Goal: Use online tool/utility: Utilize a website feature to perform a specific function

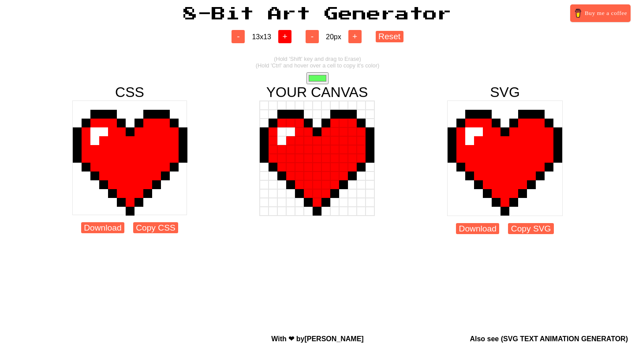
click at [286, 38] on button "+" at bounding box center [284, 36] width 13 height 13
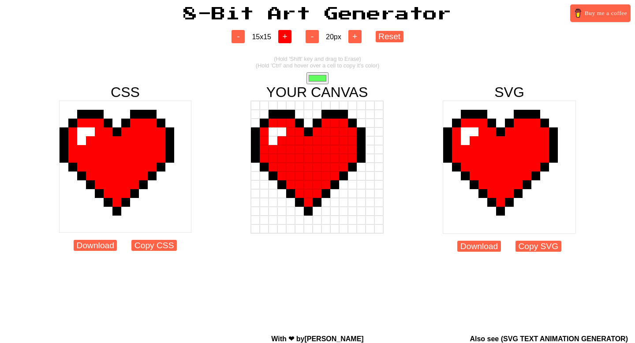
click at [286, 38] on button "+" at bounding box center [284, 36] width 13 height 13
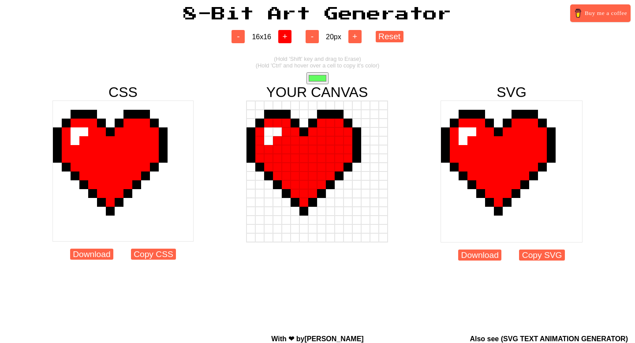
click at [286, 38] on button "+" at bounding box center [284, 36] width 13 height 13
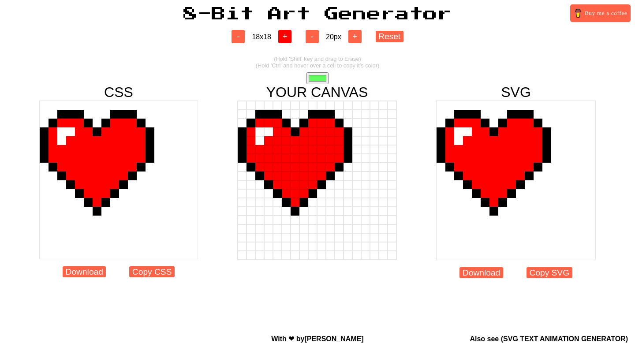
click at [286, 38] on button "+" at bounding box center [284, 36] width 13 height 13
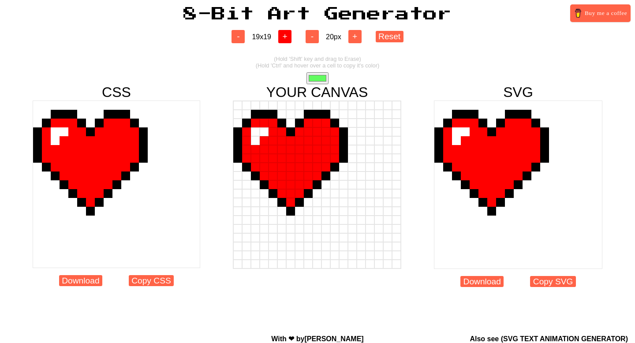
click at [286, 38] on button "+" at bounding box center [284, 36] width 13 height 13
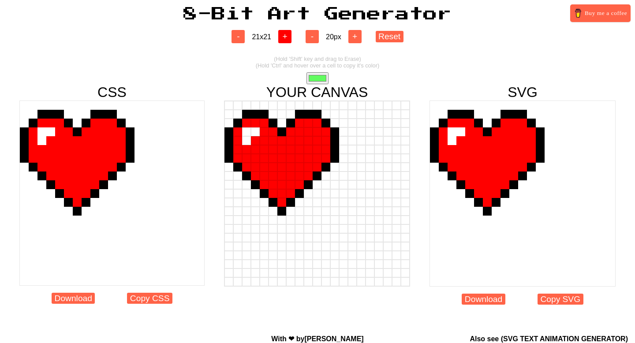
click at [286, 38] on button "+" at bounding box center [284, 36] width 13 height 13
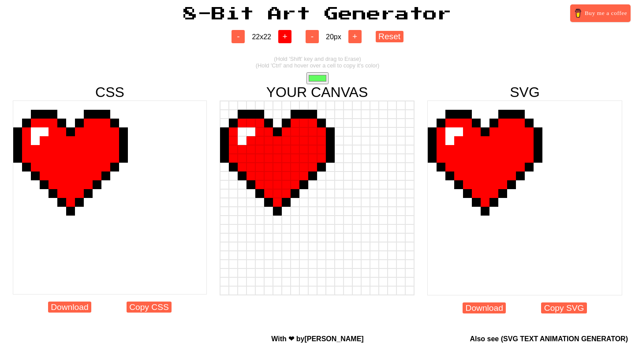
click at [286, 38] on button "+" at bounding box center [284, 36] width 13 height 13
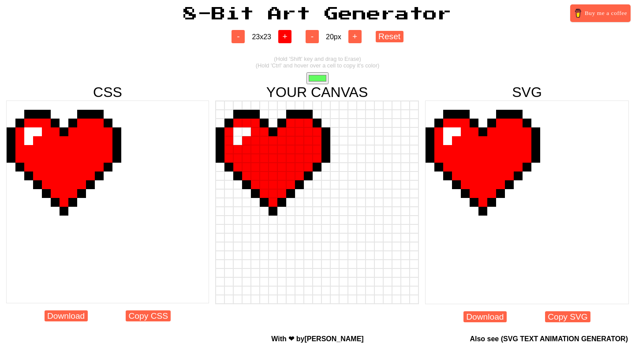
click at [286, 38] on button "+" at bounding box center [284, 36] width 13 height 13
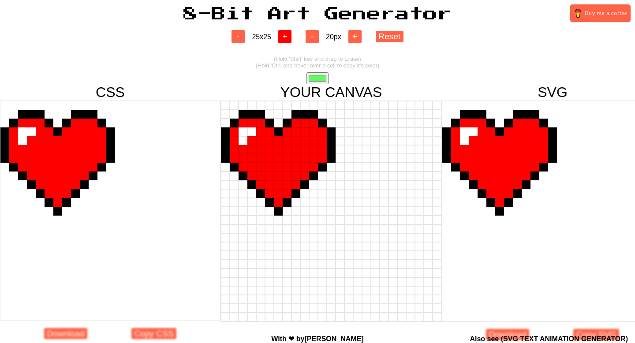
click at [286, 38] on button "+" at bounding box center [284, 36] width 13 height 13
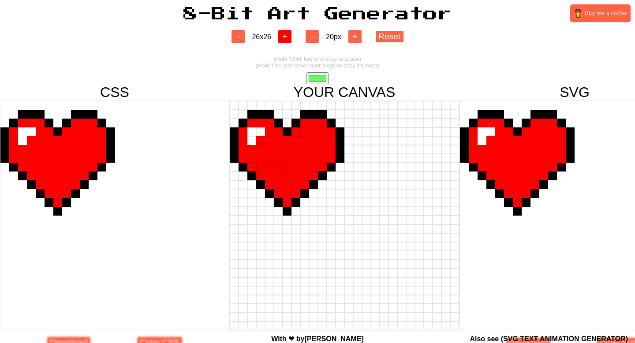
click at [286, 38] on button "+" at bounding box center [284, 36] width 13 height 13
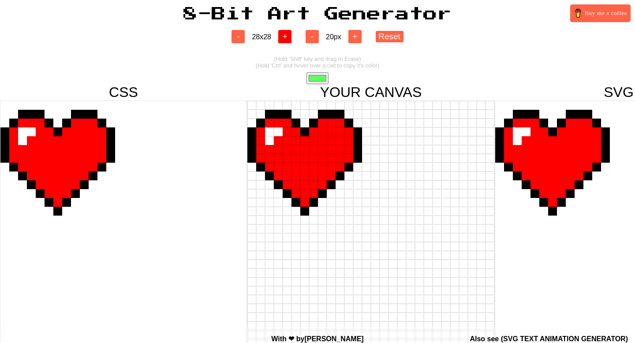
click at [286, 38] on button "+" at bounding box center [284, 36] width 13 height 13
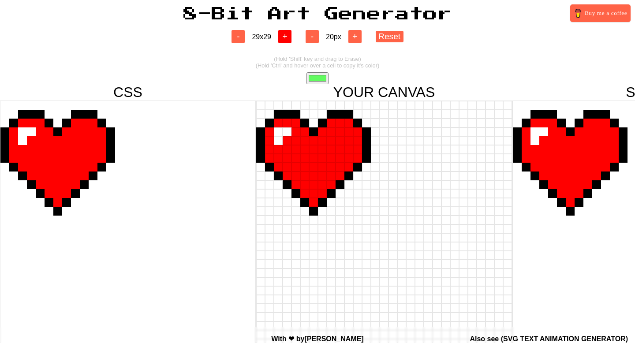
click at [286, 38] on button "+" at bounding box center [284, 36] width 13 height 13
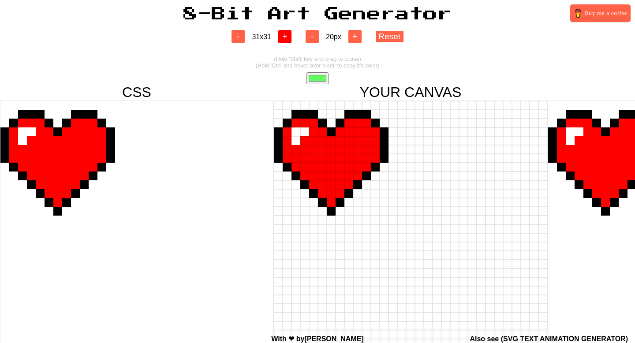
click at [286, 38] on button "+" at bounding box center [284, 36] width 13 height 13
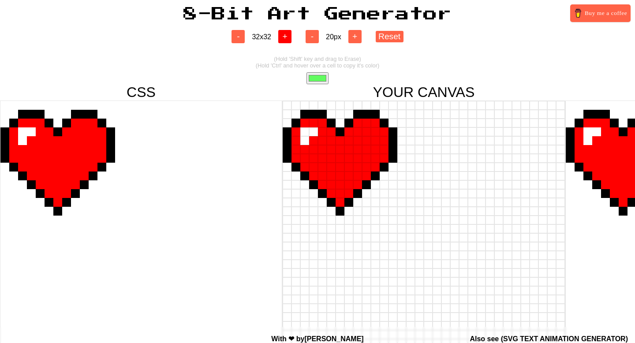
click at [286, 38] on button "+" at bounding box center [284, 36] width 13 height 13
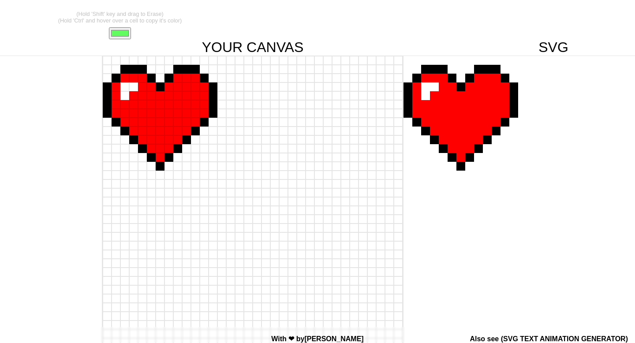
scroll to position [0, 197]
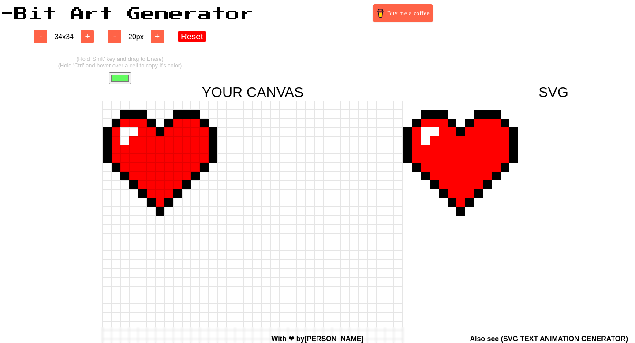
click at [189, 41] on button "Reset" at bounding box center [192, 36] width 28 height 11
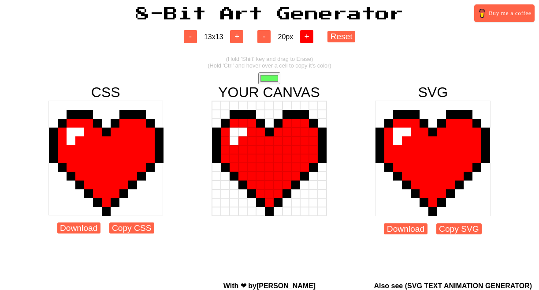
click at [306, 35] on button "+" at bounding box center [306, 36] width 13 height 13
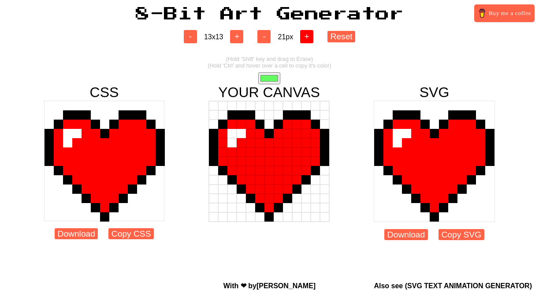
click at [306, 35] on button "+" at bounding box center [306, 36] width 13 height 13
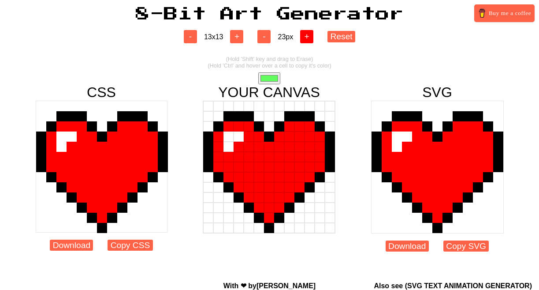
click at [306, 35] on button "+" at bounding box center [306, 36] width 13 height 13
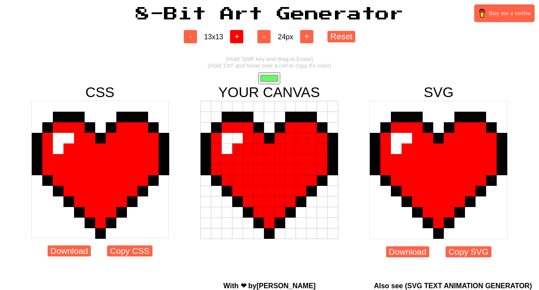
click at [237, 35] on button "+" at bounding box center [236, 36] width 13 height 13
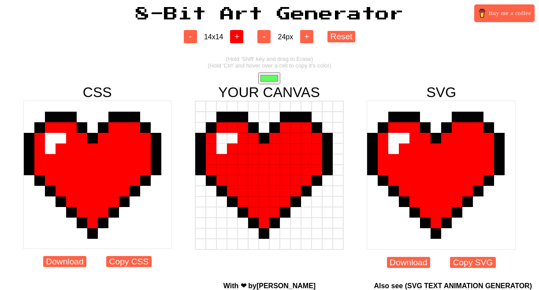
click at [237, 35] on button "+" at bounding box center [236, 36] width 13 height 13
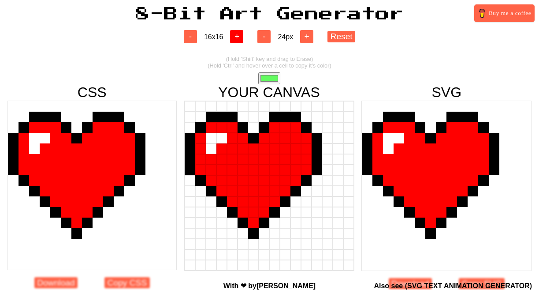
click at [237, 35] on button "+" at bounding box center [236, 36] width 13 height 13
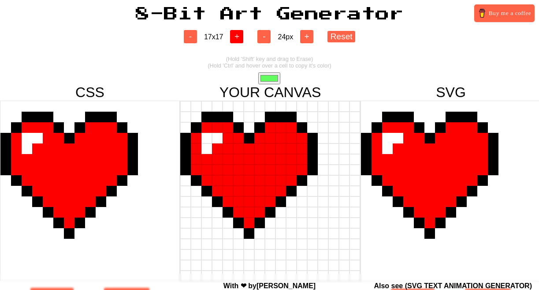
click at [237, 35] on button "+" at bounding box center [236, 36] width 13 height 13
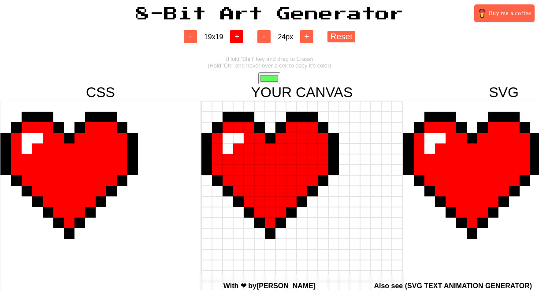
click at [237, 35] on button "+" at bounding box center [236, 36] width 13 height 13
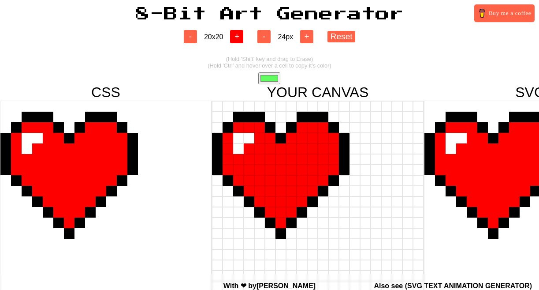
click at [237, 35] on button "+" at bounding box center [236, 36] width 13 height 13
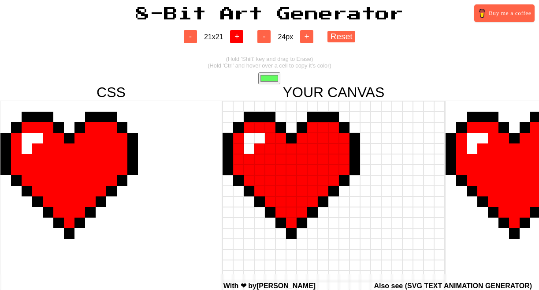
click at [237, 35] on button "+" at bounding box center [236, 36] width 13 height 13
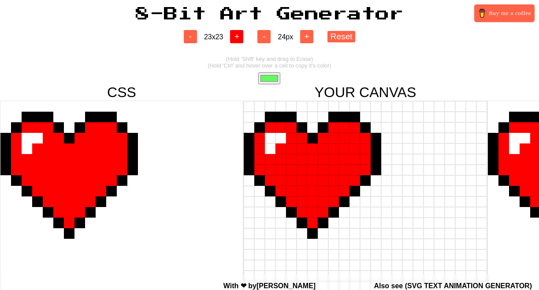
click at [237, 35] on button "+" at bounding box center [236, 36] width 13 height 13
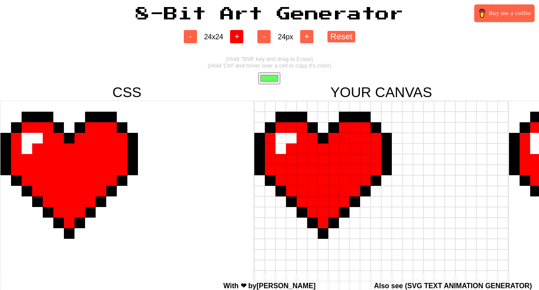
click at [237, 35] on button "+" at bounding box center [236, 36] width 13 height 13
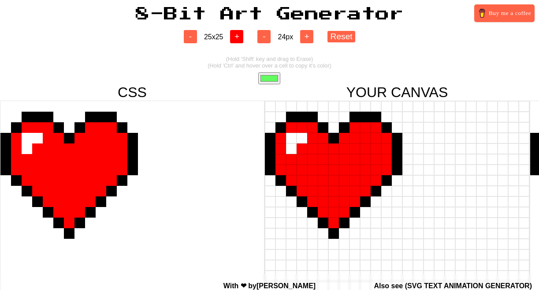
click at [237, 35] on button "+" at bounding box center [236, 36] width 13 height 13
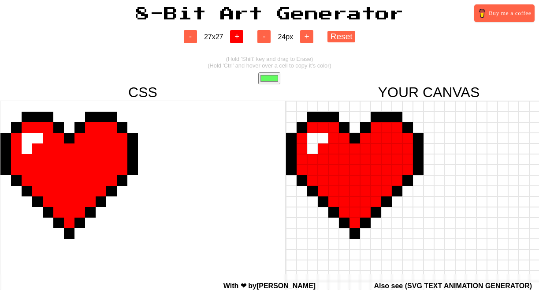
click at [237, 35] on button "+" at bounding box center [236, 36] width 13 height 13
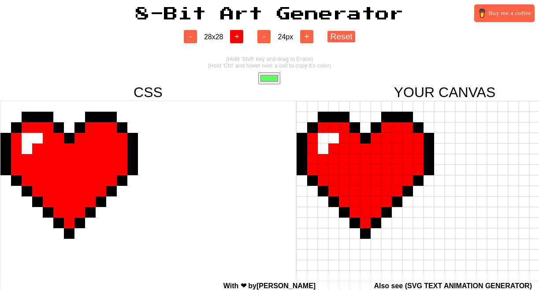
click at [237, 35] on button "+" at bounding box center [236, 36] width 13 height 13
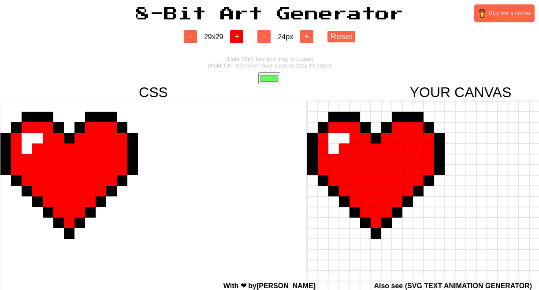
click at [237, 35] on button "+" at bounding box center [236, 36] width 13 height 13
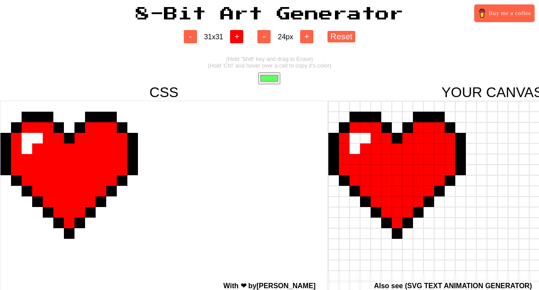
click at [237, 35] on button "+" at bounding box center [236, 36] width 13 height 13
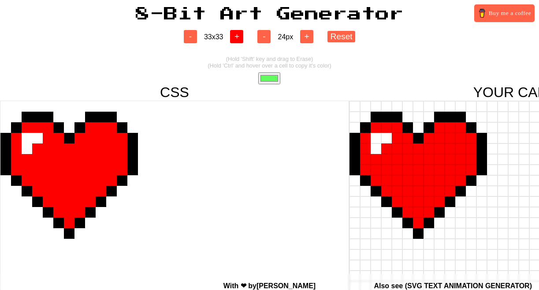
click at [237, 35] on button "+" at bounding box center [236, 36] width 13 height 13
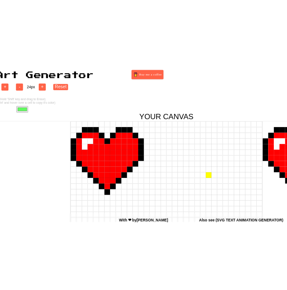
scroll to position [0, 201]
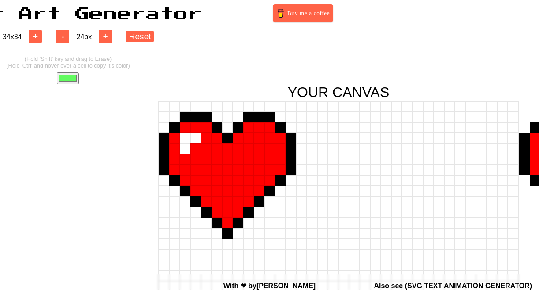
click at [64, 74] on input "#62fb60" at bounding box center [68, 78] width 22 height 12
click at [143, 39] on button "Reset" at bounding box center [140, 36] width 28 height 11
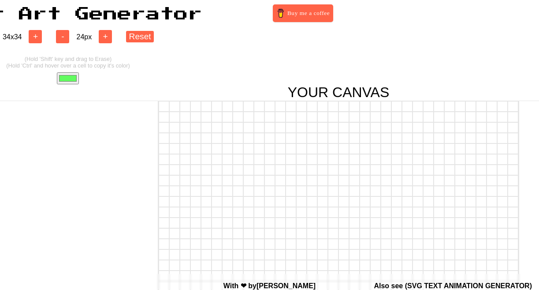
click at [73, 78] on input "#62fb60" at bounding box center [68, 78] width 22 height 12
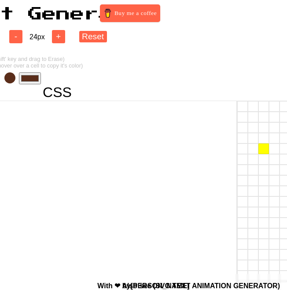
scroll to position [0, 124]
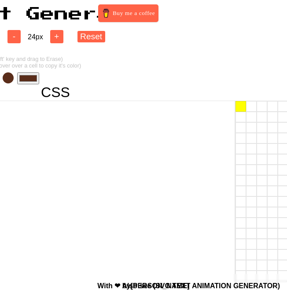
click at [239, 110] on div at bounding box center [241, 106] width 11 height 11
click at [250, 110] on div at bounding box center [251, 106] width 11 height 11
click at [236, 115] on div at bounding box center [241, 116] width 11 height 11
click at [240, 130] on div at bounding box center [241, 127] width 11 height 11
click at [240, 143] on div at bounding box center [241, 148] width 11 height 11
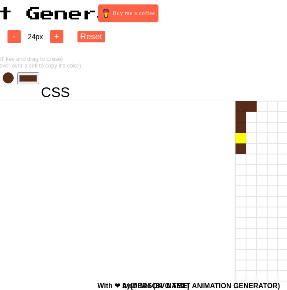
click at [238, 137] on div at bounding box center [241, 138] width 11 height 11
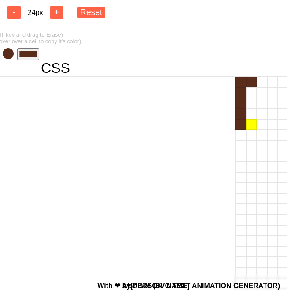
scroll to position [30, 124]
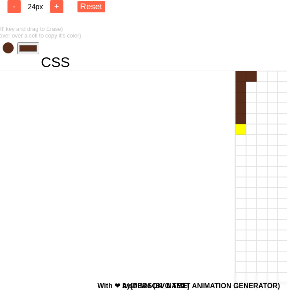
click at [238, 134] on div at bounding box center [241, 129] width 11 height 11
click at [238, 141] on div at bounding box center [241, 139] width 11 height 11
click at [239, 152] on div at bounding box center [241, 150] width 11 height 11
click at [239, 162] on div at bounding box center [241, 161] width 11 height 11
click at [239, 175] on div at bounding box center [241, 171] width 11 height 11
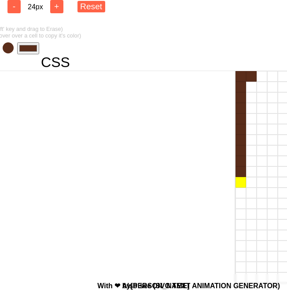
click at [238, 183] on div at bounding box center [241, 182] width 11 height 11
click at [238, 193] on div at bounding box center [241, 192] width 11 height 11
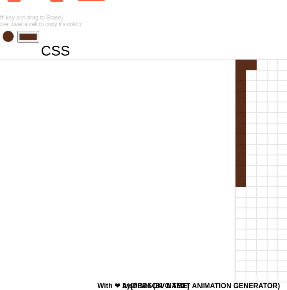
scroll to position [48, 124]
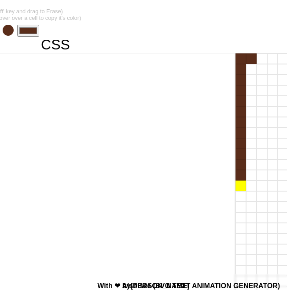
click at [238, 186] on div at bounding box center [241, 185] width 11 height 11
click at [238, 192] on div at bounding box center [241, 196] width 11 height 11
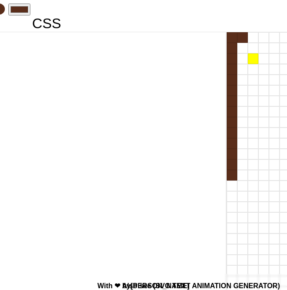
scroll to position [31, 133]
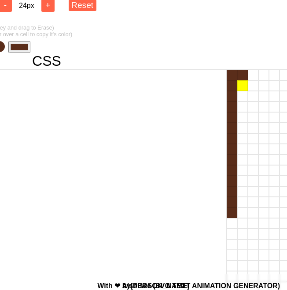
click at [245, 88] on div at bounding box center [243, 85] width 11 height 11
click at [244, 96] on div at bounding box center [243, 96] width 11 height 11
click at [244, 107] on div at bounding box center [243, 106] width 11 height 11
click at [242, 119] on div at bounding box center [243, 117] width 11 height 11
click at [242, 132] on div at bounding box center [243, 128] width 11 height 11
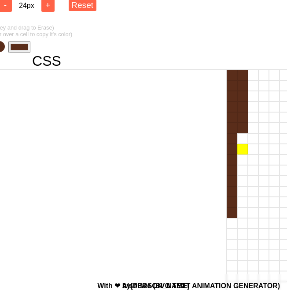
click at [242, 144] on div at bounding box center [243, 149] width 11 height 11
click at [242, 141] on div at bounding box center [243, 138] width 11 height 11
click at [242, 157] on div at bounding box center [243, 159] width 11 height 11
click at [241, 173] on div at bounding box center [243, 170] width 11 height 11
click at [242, 183] on div at bounding box center [243, 180] width 11 height 11
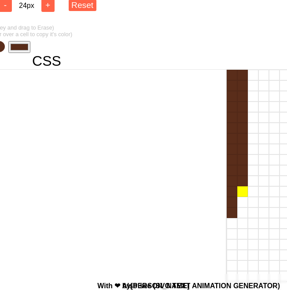
click at [242, 192] on div at bounding box center [243, 191] width 11 height 11
click at [242, 201] on div at bounding box center [243, 202] width 11 height 11
click at [241, 212] on div at bounding box center [243, 212] width 11 height 11
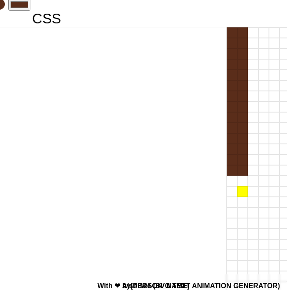
scroll to position [78, 133]
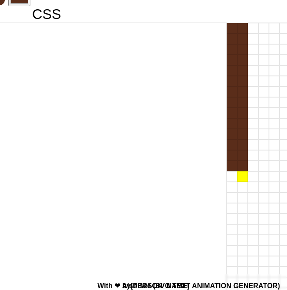
click at [242, 180] on div at bounding box center [243, 176] width 11 height 11
click at [242, 187] on div at bounding box center [243, 187] width 11 height 11
click at [243, 197] on div at bounding box center [243, 197] width 11 height 11
click at [243, 208] on div at bounding box center [243, 208] width 11 height 11
click at [243, 225] on div at bounding box center [243, 229] width 11 height 11
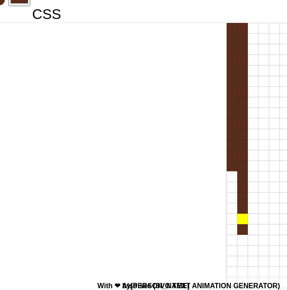
click at [241, 217] on div at bounding box center [243, 218] width 11 height 11
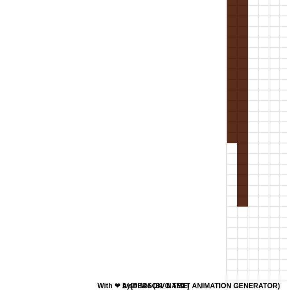
scroll to position [117, 133]
click at [240, 202] on div at bounding box center [243, 200] width 11 height 11
click at [240, 212] on div at bounding box center [243, 211] width 11 height 11
click at [240, 223] on div at bounding box center [243, 221] width 11 height 11
click at [240, 233] on div at bounding box center [243, 232] width 11 height 11
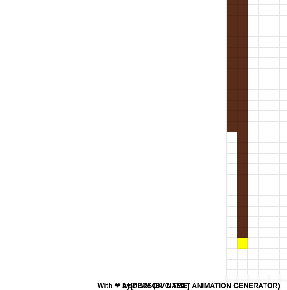
click at [240, 238] on div at bounding box center [243, 243] width 11 height 11
click at [241, 254] on div at bounding box center [243, 253] width 11 height 11
click at [234, 254] on div at bounding box center [232, 253] width 11 height 11
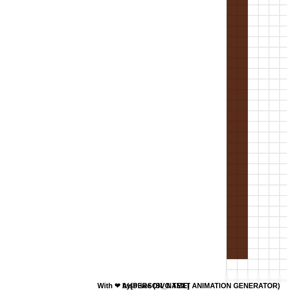
drag, startPoint x: 234, startPoint y: 254, endPoint x: 229, endPoint y: 213, distance: 41.8
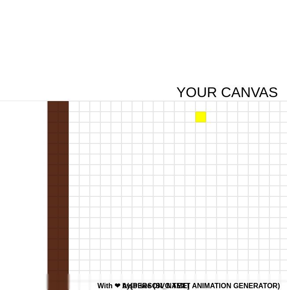
scroll to position [0, 314]
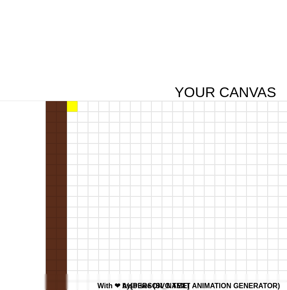
click at [70, 103] on div at bounding box center [72, 106] width 11 height 11
click at [69, 116] on div at bounding box center [72, 116] width 11 height 11
click at [83, 106] on div at bounding box center [83, 106] width 11 height 11
click at [93, 104] on div at bounding box center [93, 106] width 11 height 11
click at [105, 107] on div at bounding box center [104, 106] width 11 height 11
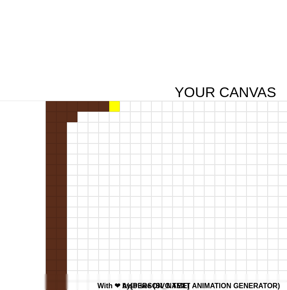
click at [116, 107] on div at bounding box center [114, 106] width 11 height 11
click at [125, 107] on div at bounding box center [125, 106] width 11 height 11
click at [135, 107] on div at bounding box center [135, 106] width 11 height 11
click at [147, 106] on div at bounding box center [146, 106] width 11 height 11
click at [155, 106] on div at bounding box center [157, 106] width 11 height 11
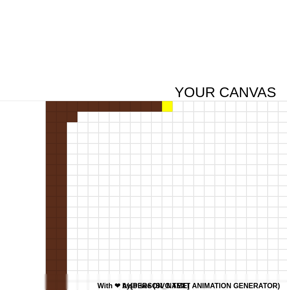
click at [165, 106] on div at bounding box center [167, 106] width 11 height 11
click at [179, 106] on div at bounding box center [178, 106] width 11 height 11
click at [186, 106] on div at bounding box center [188, 106] width 11 height 11
click at [83, 117] on div at bounding box center [83, 116] width 11 height 11
click at [97, 117] on div at bounding box center [93, 116] width 11 height 11
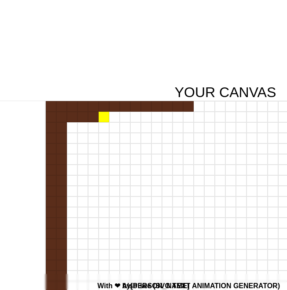
click at [103, 117] on div at bounding box center [104, 116] width 11 height 11
click at [115, 118] on div at bounding box center [114, 116] width 11 height 11
click at [125, 118] on div at bounding box center [125, 116] width 11 height 11
click at [133, 118] on div at bounding box center [135, 116] width 11 height 11
click at [146, 120] on div at bounding box center [146, 116] width 11 height 11
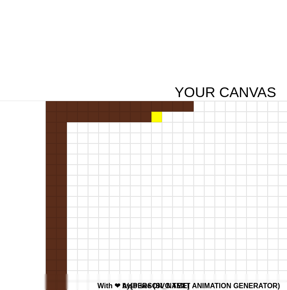
click at [156, 120] on div at bounding box center [157, 116] width 11 height 11
click at [168, 117] on div at bounding box center [167, 116] width 11 height 11
click at [175, 115] on div at bounding box center [178, 116] width 11 height 11
click at [189, 115] on div at bounding box center [188, 116] width 11 height 11
click at [198, 109] on div at bounding box center [199, 106] width 11 height 11
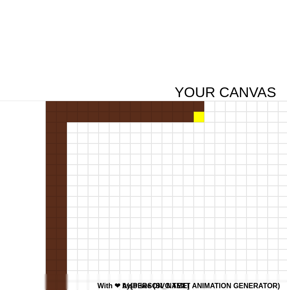
click at [198, 114] on div at bounding box center [199, 116] width 11 height 11
click at [204, 108] on div at bounding box center [209, 106] width 11 height 11
click at [207, 114] on div at bounding box center [209, 116] width 11 height 11
click at [217, 107] on div at bounding box center [220, 106] width 11 height 11
click at [219, 116] on div at bounding box center [220, 116] width 11 height 11
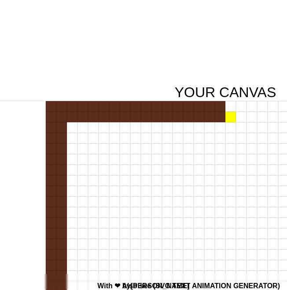
click at [232, 116] on div at bounding box center [231, 116] width 11 height 11
click at [231, 105] on div at bounding box center [231, 106] width 11 height 11
click at [240, 106] on div at bounding box center [241, 106] width 11 height 11
click at [240, 119] on div at bounding box center [241, 116] width 11 height 11
click at [255, 118] on div at bounding box center [252, 116] width 11 height 11
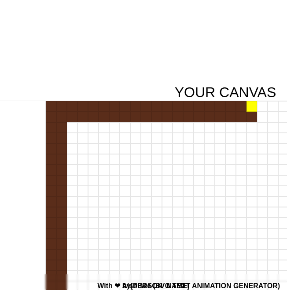
click at [255, 111] on div at bounding box center [252, 106] width 11 height 11
click at [259, 111] on div at bounding box center [262, 106] width 11 height 11
click at [262, 118] on div at bounding box center [262, 116] width 11 height 11
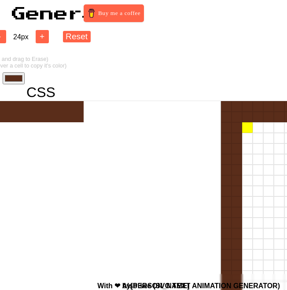
scroll to position [0, 0]
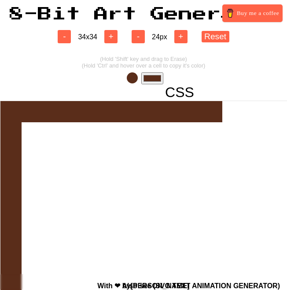
click at [144, 76] on input "#5a2d1a" at bounding box center [152, 78] width 22 height 12
click at [242, 63] on div "- 34 x 34 + - 24 px + Reset (Hold 'Shift' key and drag to Erase) (Hold 'Ctrl' a…" at bounding box center [143, 264] width 287 height 486
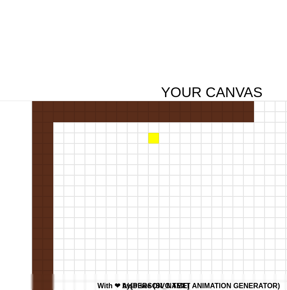
scroll to position [0, 333]
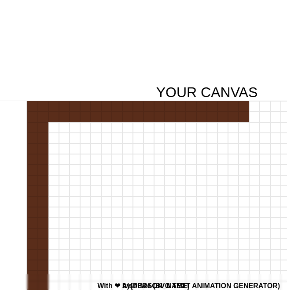
click at [54, 119] on div at bounding box center [53, 116] width 11 height 11
click at [64, 118] on div at bounding box center [64, 116] width 11 height 11
click at [77, 118] on div at bounding box center [75, 116] width 11 height 11
click at [87, 118] on div at bounding box center [85, 116] width 11 height 11
click at [98, 118] on div at bounding box center [96, 116] width 11 height 11
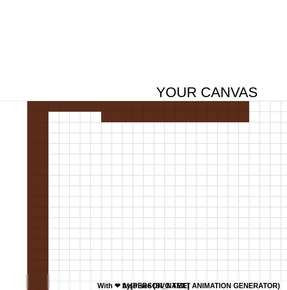
click at [109, 118] on div at bounding box center [106, 116] width 11 height 11
click at [118, 118] on div at bounding box center [117, 116] width 11 height 11
click at [128, 118] on div at bounding box center [128, 116] width 11 height 11
click at [141, 118] on div at bounding box center [138, 116] width 11 height 11
click at [154, 118] on div at bounding box center [159, 116] width 11 height 11
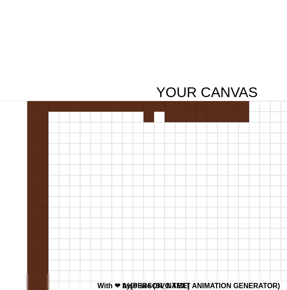
click at [162, 118] on div at bounding box center [159, 116] width 11 height 11
click at [174, 118] on div at bounding box center [170, 116] width 11 height 11
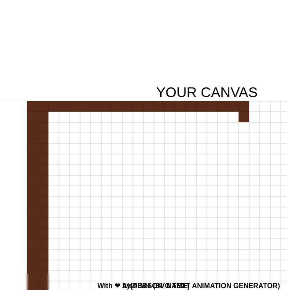
drag, startPoint x: 245, startPoint y: 116, endPoint x: 149, endPoint y: 119, distance: 95.7
click at [149, 119] on div at bounding box center [207, 116] width 360 height 11
click at [244, 118] on div at bounding box center [244, 116] width 11 height 11
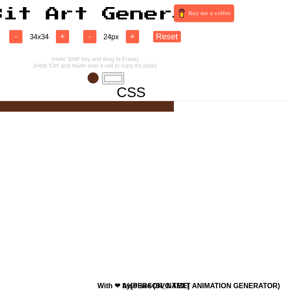
scroll to position [0, 26]
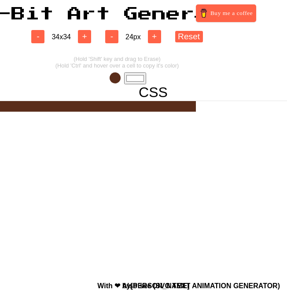
click at [115, 79] on span at bounding box center [115, 77] width 11 height 11
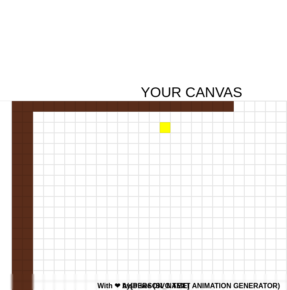
scroll to position [0, 329]
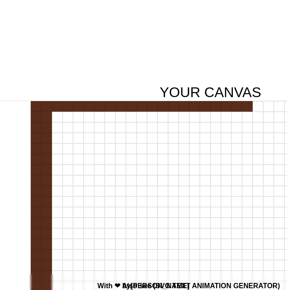
click at [53, 117] on div at bounding box center [57, 116] width 11 height 11
click at [70, 118] on div at bounding box center [68, 116] width 11 height 11
click at [80, 118] on div at bounding box center [78, 116] width 11 height 11
click at [85, 118] on div at bounding box center [89, 116] width 11 height 11
click at [98, 118] on div at bounding box center [99, 116] width 11 height 11
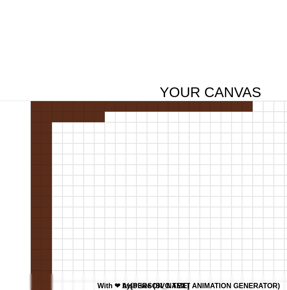
click at [114, 116] on div at bounding box center [110, 116] width 11 height 11
click at [119, 116] on div at bounding box center [120, 116] width 11 height 11
click at [131, 118] on div at bounding box center [131, 116] width 11 height 11
click at [139, 118] on div at bounding box center [142, 116] width 11 height 11
click at [149, 118] on div at bounding box center [152, 116] width 11 height 11
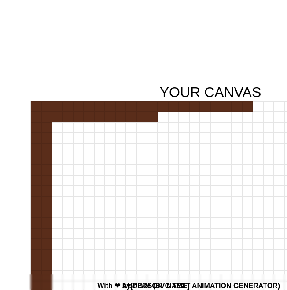
click at [162, 118] on div at bounding box center [163, 116] width 11 height 11
click at [174, 118] on div at bounding box center [173, 116] width 11 height 11
click at [182, 118] on div at bounding box center [184, 116] width 11 height 11
click at [191, 118] on div at bounding box center [194, 116] width 11 height 11
click at [208, 117] on div at bounding box center [205, 116] width 11 height 11
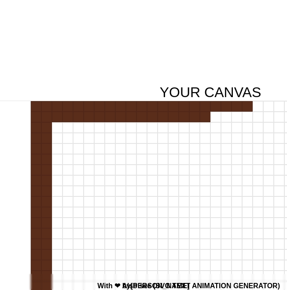
click at [215, 118] on div at bounding box center [216, 116] width 11 height 11
click at [226, 118] on div at bounding box center [226, 116] width 11 height 11
click at [234, 117] on div at bounding box center [237, 116] width 11 height 11
click at [247, 117] on div at bounding box center [247, 116] width 11 height 11
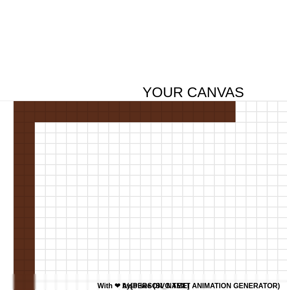
scroll to position [0, 355]
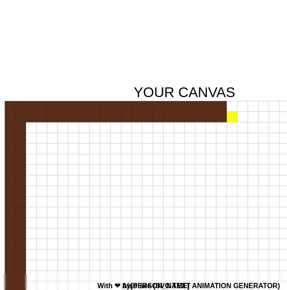
click at [230, 119] on div at bounding box center [232, 116] width 11 height 11
click at [238, 119] on div at bounding box center [243, 116] width 11 height 11
click at [250, 119] on div at bounding box center [253, 116] width 11 height 11
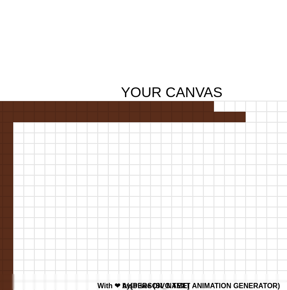
scroll to position [0, 383]
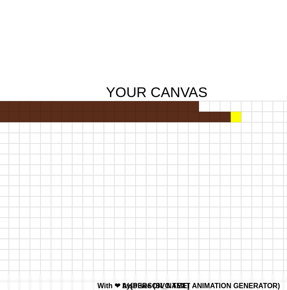
click at [233, 119] on div at bounding box center [236, 116] width 11 height 11
click at [243, 119] on div at bounding box center [247, 116] width 11 height 11
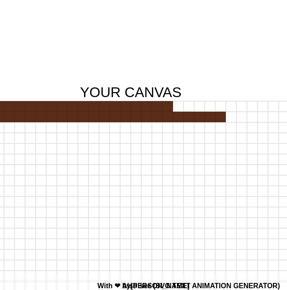
scroll to position [0, 415]
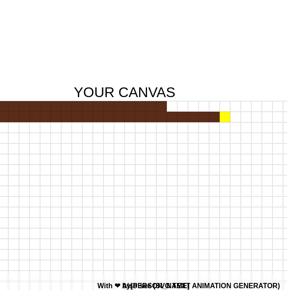
click at [225, 119] on div at bounding box center [225, 116] width 11 height 11
click at [233, 119] on div at bounding box center [235, 116] width 11 height 11
click at [242, 119] on div at bounding box center [246, 116] width 11 height 11
click at [253, 119] on div at bounding box center [257, 116] width 11 height 11
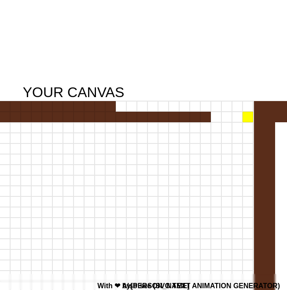
scroll to position [0, 469]
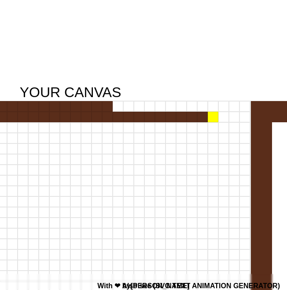
click at [216, 120] on div at bounding box center [213, 116] width 11 height 11
click at [222, 120] on div at bounding box center [224, 116] width 11 height 11
click at [234, 119] on div at bounding box center [234, 116] width 11 height 11
click at [242, 119] on div at bounding box center [245, 116] width 11 height 11
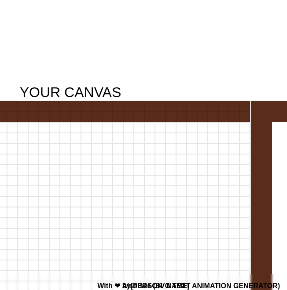
drag, startPoint x: 104, startPoint y: 108, endPoint x: 248, endPoint y: 108, distance: 143.7
click at [248, 108] on div at bounding box center [71, 106] width 360 height 11
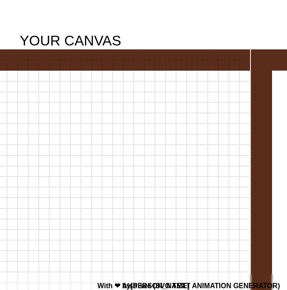
scroll to position [59, 469]
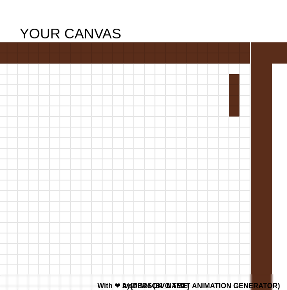
drag, startPoint x: 236, startPoint y: 66, endPoint x: 233, endPoint y: 115, distance: 49.5
click at [233, 115] on div at bounding box center [70, 222] width 360 height 360
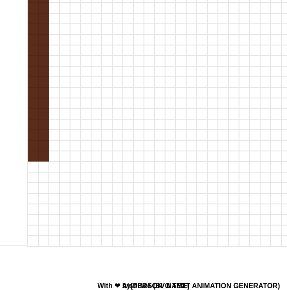
scroll to position [215, 332]
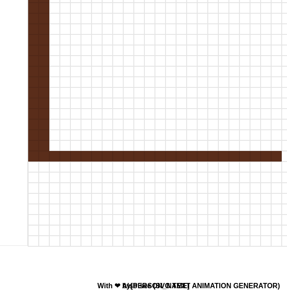
drag, startPoint x: 46, startPoint y: 157, endPoint x: 280, endPoint y: 154, distance: 234.5
click at [280, 154] on div at bounding box center [208, 156] width 360 height 11
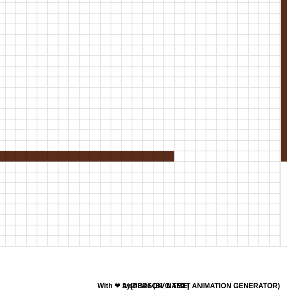
scroll to position [215, 448]
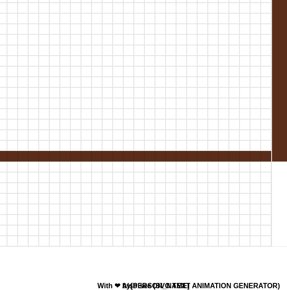
drag, startPoint x: 156, startPoint y: 157, endPoint x: 272, endPoint y: 150, distance: 116.5
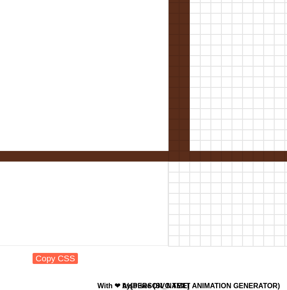
scroll to position [215, 257]
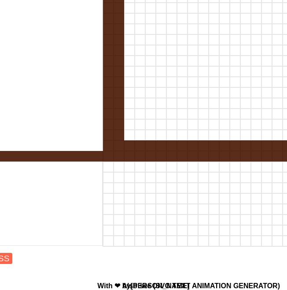
drag, startPoint x: 113, startPoint y: 143, endPoint x: 295, endPoint y: 147, distance: 181.6
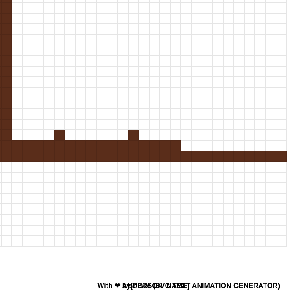
scroll to position [215, 372]
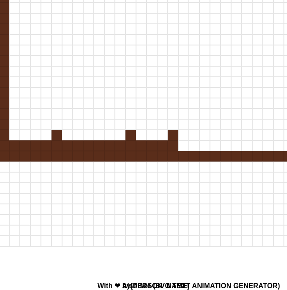
click at [175, 148] on div at bounding box center [173, 145] width 11 height 11
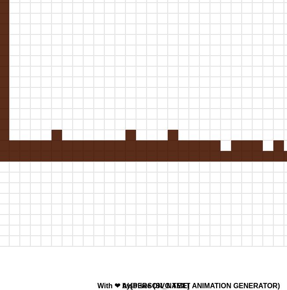
drag, startPoint x: 152, startPoint y: 149, endPoint x: 330, endPoint y: 147, distance: 177.2
click at [228, 149] on div at bounding box center [226, 145] width 11 height 11
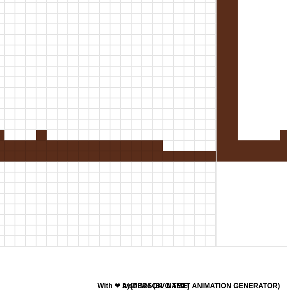
scroll to position [215, 588]
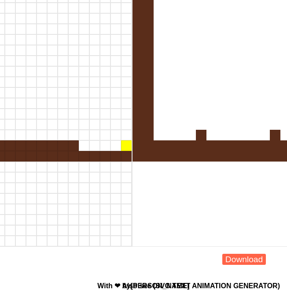
click at [121, 144] on div at bounding box center [126, 145] width 11 height 11
click at [112, 146] on div at bounding box center [116, 145] width 11 height 11
click at [100, 148] on div at bounding box center [105, 145] width 11 height 11
click at [100, 149] on div at bounding box center [105, 145] width 11 height 11
click at [91, 149] on div at bounding box center [94, 145] width 11 height 11
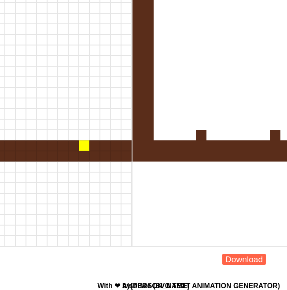
click at [84, 149] on div at bounding box center [84, 145] width 11 height 11
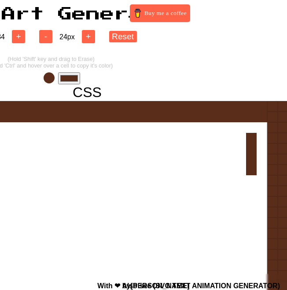
scroll to position [0, 0]
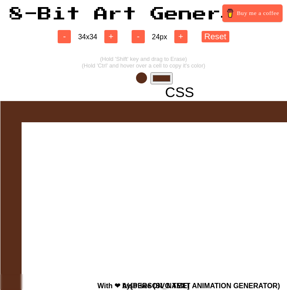
click at [159, 77] on input "#5a2d1a" at bounding box center [162, 78] width 22 height 12
click at [98, 168] on div at bounding box center [180, 280] width 360 height 360
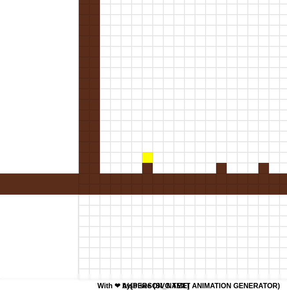
scroll to position [181, 281]
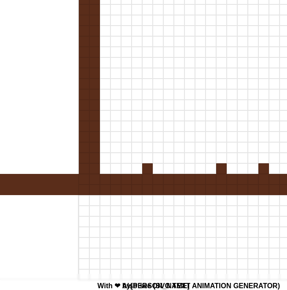
click at [146, 167] on div at bounding box center [147, 168] width 11 height 11
click at [224, 166] on div at bounding box center [221, 168] width 11 height 11
click at [264, 168] on div at bounding box center [264, 168] width 11 height 11
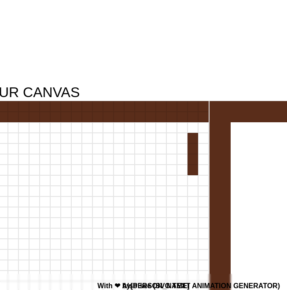
scroll to position [0, 0]
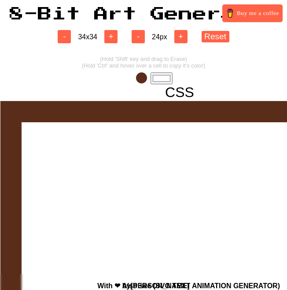
click at [141, 78] on span at bounding box center [141, 77] width 11 height 11
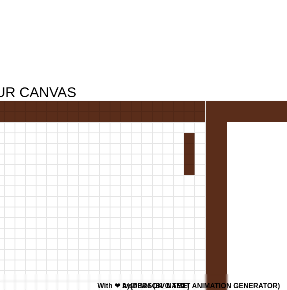
scroll to position [0, 533]
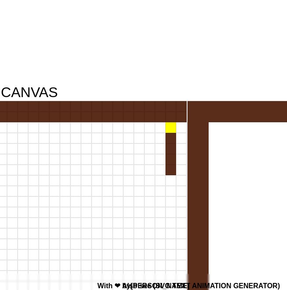
click at [166, 132] on div at bounding box center [171, 127] width 11 height 11
click at [178, 122] on div at bounding box center [181, 127] width 11 height 11
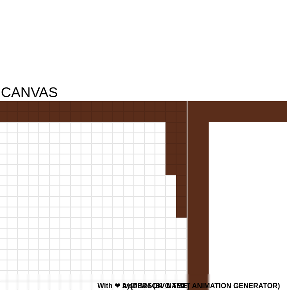
drag, startPoint x: 178, startPoint y: 119, endPoint x: 179, endPoint y: 215, distance: 95.6
click at [179, 215] on div at bounding box center [7, 280] width 360 height 360
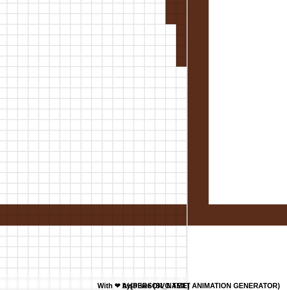
scroll to position [143, 533]
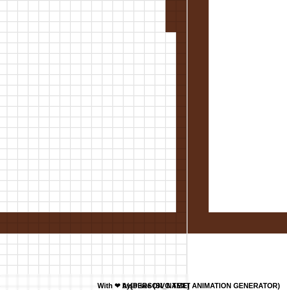
click at [184, 209] on div at bounding box center [181, 206] width 11 height 11
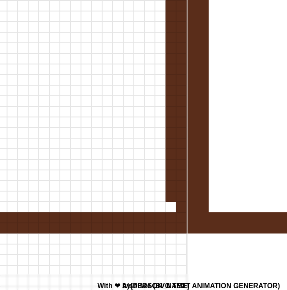
drag, startPoint x: 172, startPoint y: 210, endPoint x: 170, endPoint y: 36, distance: 174.5
click at [170, 36] on div at bounding box center [7, 138] width 360 height 360
click at [172, 204] on div at bounding box center [171, 206] width 11 height 11
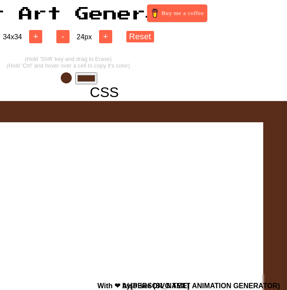
scroll to position [0, 59]
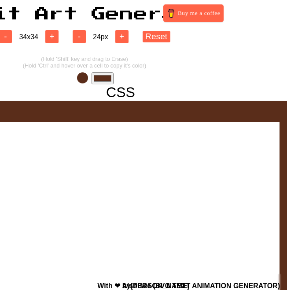
click at [100, 82] on input "#5a2d1a" at bounding box center [103, 78] width 22 height 12
click at [205, 207] on div at bounding box center [121, 280] width 360 height 360
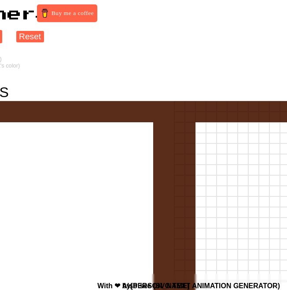
scroll to position [0, 235]
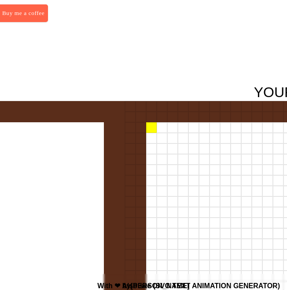
click at [151, 126] on div at bounding box center [151, 127] width 11 height 11
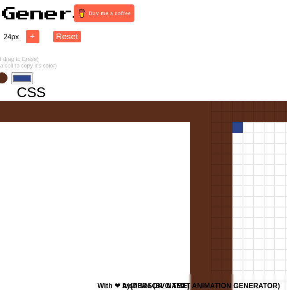
scroll to position [0, 150]
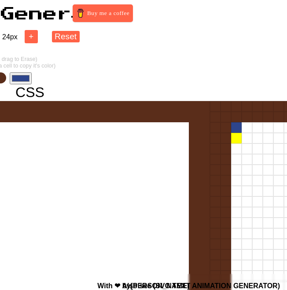
click at [235, 140] on div at bounding box center [236, 138] width 11 height 11
click at [245, 137] on div at bounding box center [247, 138] width 11 height 11
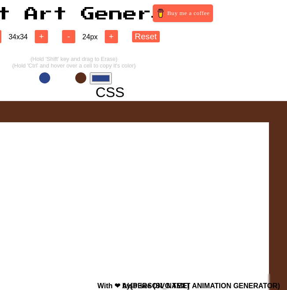
scroll to position [0, 68]
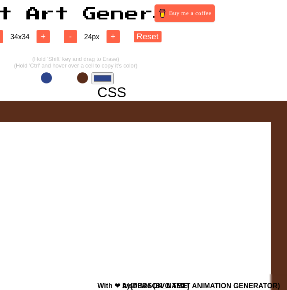
click at [97, 76] on input "#2d458c" at bounding box center [103, 78] width 22 height 12
click at [219, 41] on html "8-Bit Art Generator Buy me a coffee - 34 x 34 + - 24 px + Reset (Hold 'Shift' k…" at bounding box center [75, 253] width 287 height 507
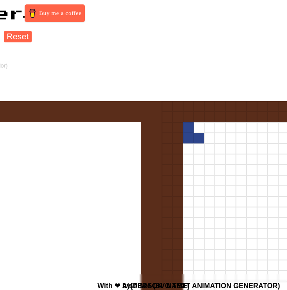
scroll to position [0, 234]
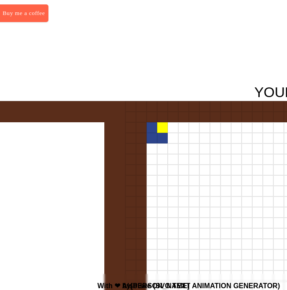
click at [162, 129] on div at bounding box center [162, 127] width 11 height 11
click at [171, 129] on div at bounding box center [173, 127] width 11 height 11
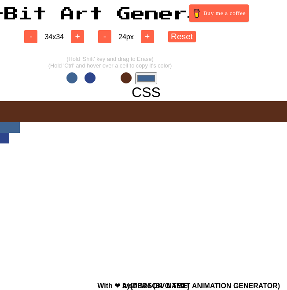
scroll to position [0, 0]
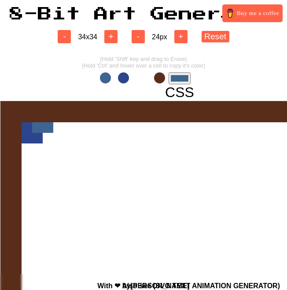
click at [182, 75] on input "#3f6492" at bounding box center [180, 78] width 22 height 12
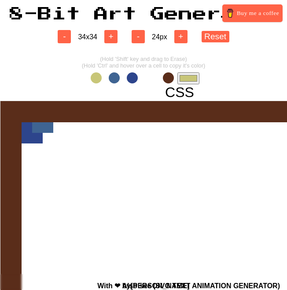
click at [256, 61] on div "- 34 x 34 + - 24 px + Reset (Hold 'Shift' key and drag to Erase) (Hold 'Ctrl' a…" at bounding box center [143, 264] width 287 height 486
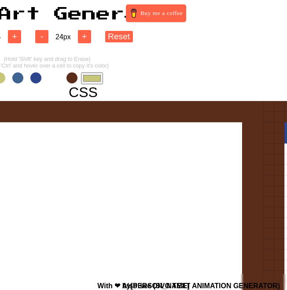
scroll to position [0, 7]
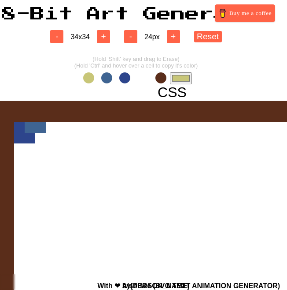
click at [186, 82] on input "#c8c678" at bounding box center [181, 78] width 22 height 12
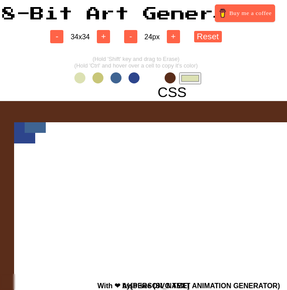
click at [248, 60] on div "- 34 x 34 + - 24 px + Reset (Hold 'Shift' key and drag to Erase) (Hold 'Ctrl' a…" at bounding box center [136, 264] width 287 height 486
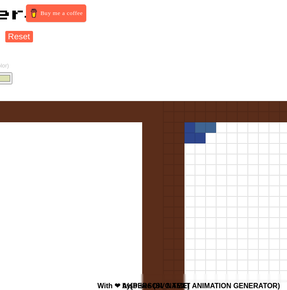
scroll to position [0, 253]
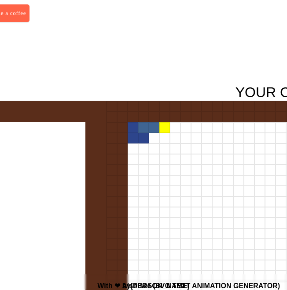
click at [163, 128] on div at bounding box center [165, 127] width 11 height 11
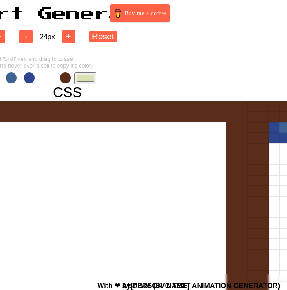
scroll to position [0, 99]
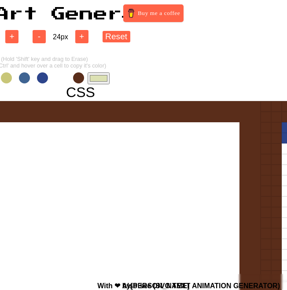
click at [29, 78] on span at bounding box center [24, 77] width 11 height 11
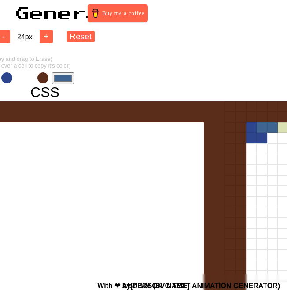
scroll to position [0, 193]
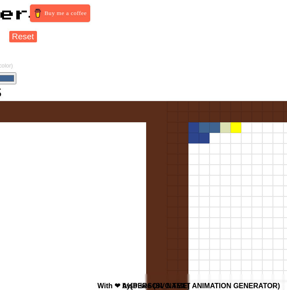
click at [235, 127] on div at bounding box center [236, 127] width 11 height 11
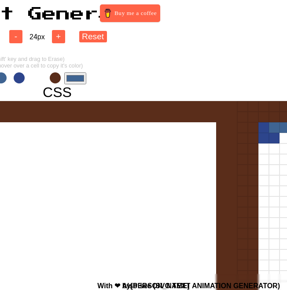
scroll to position [0, 2]
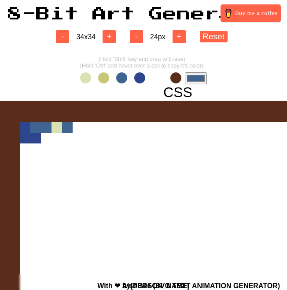
click at [142, 75] on span at bounding box center [139, 77] width 11 height 11
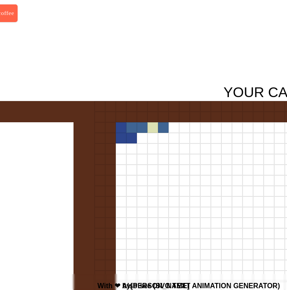
scroll to position [0, 273]
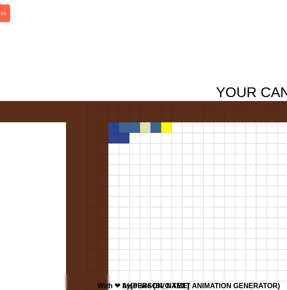
click at [167, 126] on div at bounding box center [166, 127] width 11 height 11
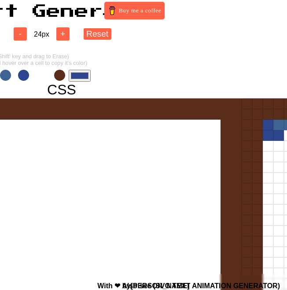
scroll to position [3, 117]
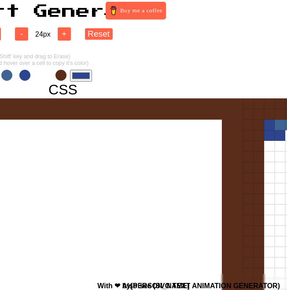
click at [79, 74] on input "#2d458c" at bounding box center [81, 76] width 22 height 12
click at [227, 214] on div at bounding box center [63, 278] width 360 height 360
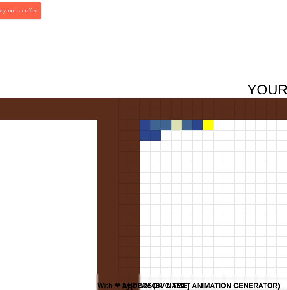
scroll to position [3, 257]
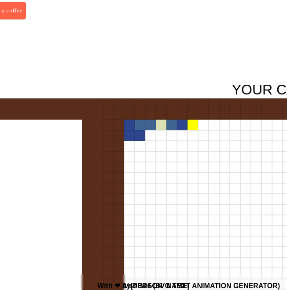
click at [192, 124] on div at bounding box center [193, 124] width 11 height 11
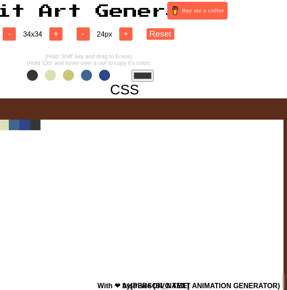
scroll to position [0, 55]
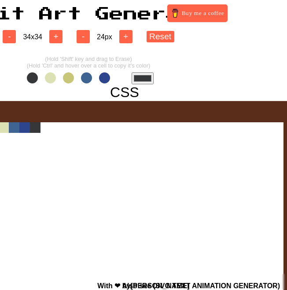
click at [104, 77] on span at bounding box center [104, 77] width 11 height 11
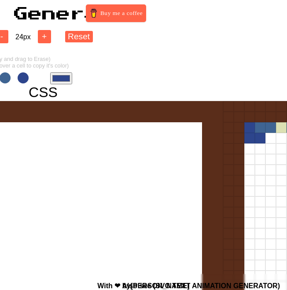
scroll to position [0, 286]
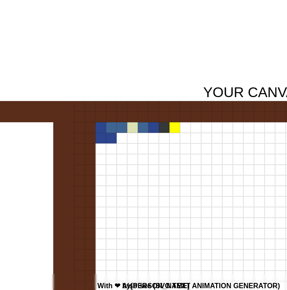
click at [173, 126] on div at bounding box center [175, 127] width 11 height 11
click at [184, 126] on div at bounding box center [185, 127] width 11 height 11
click at [197, 126] on div at bounding box center [196, 127] width 11 height 11
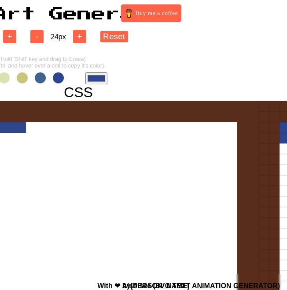
scroll to position [0, 0]
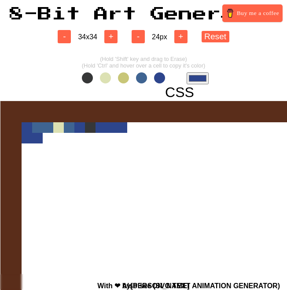
click at [145, 78] on span at bounding box center [141, 77] width 11 height 11
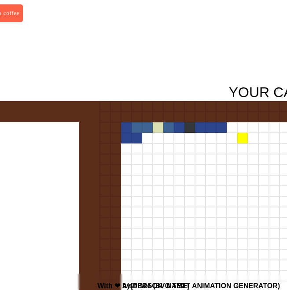
scroll to position [0, 265]
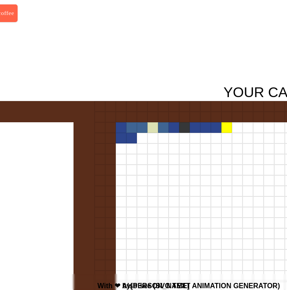
click at [224, 130] on div at bounding box center [227, 127] width 11 height 11
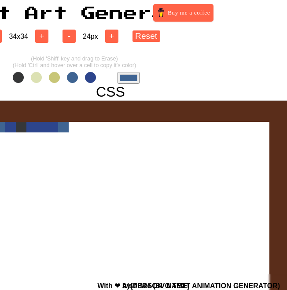
scroll to position [0, 0]
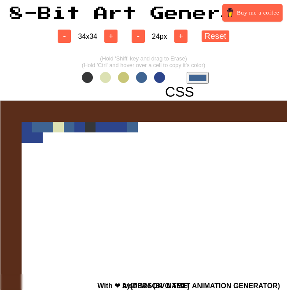
click at [106, 80] on span at bounding box center [105, 77] width 11 height 11
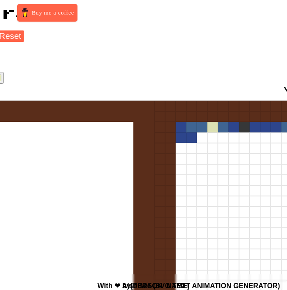
scroll to position [0, 295]
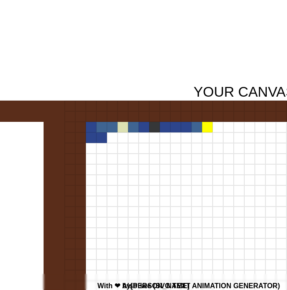
click at [210, 125] on div at bounding box center [207, 127] width 11 height 11
click at [218, 125] on div at bounding box center [218, 127] width 11 height 11
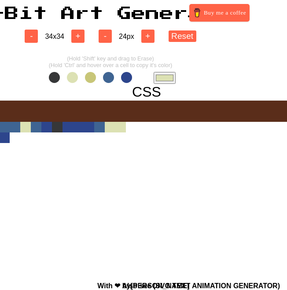
scroll to position [0, 0]
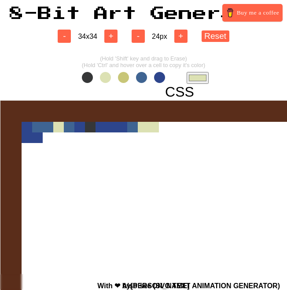
click at [191, 80] on input "#dce1b3" at bounding box center [198, 78] width 22 height 12
click at [243, 45] on div "- 34 x 34 + - 24 px + Reset (Hold 'Shift' key and drag to Erase) (Hold 'Ctrl' a…" at bounding box center [143, 264] width 287 height 486
click at [199, 78] on input "#c1c675" at bounding box center [198, 78] width 22 height 12
click at [237, 54] on div "- 34 x 34 + - 24 px + Reset (Hold 'Shift' key and drag to Erase) (Hold 'Ctrl' a…" at bounding box center [143, 264] width 287 height 486
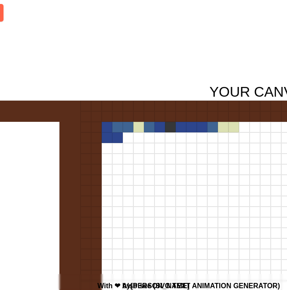
scroll to position [0, 312]
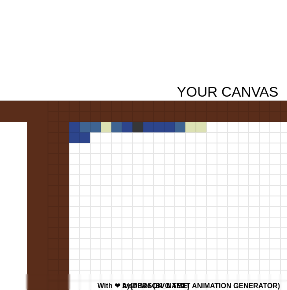
click at [105, 128] on div at bounding box center [106, 127] width 11 height 11
click at [192, 128] on div at bounding box center [191, 127] width 11 height 11
click at [204, 128] on div at bounding box center [201, 127] width 11 height 11
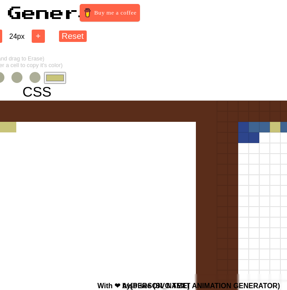
scroll to position [0, 0]
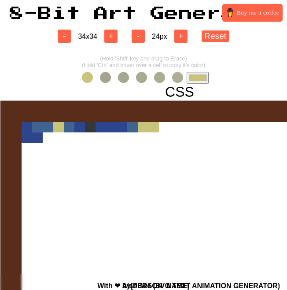
click at [204, 74] on input "#c8c479" at bounding box center [198, 78] width 22 height 12
click at [66, 179] on div at bounding box center [180, 280] width 360 height 360
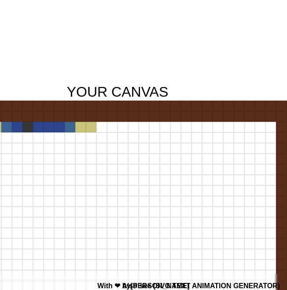
scroll to position [0, 414]
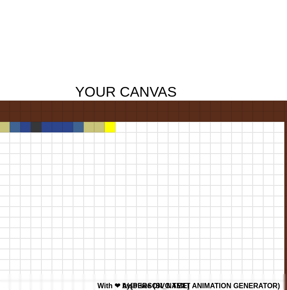
click at [109, 128] on div at bounding box center [110, 127] width 11 height 11
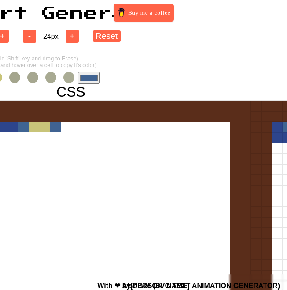
scroll to position [0, 48]
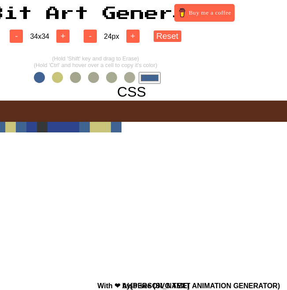
click at [167, 74] on div "- 34 x 34 + - 24 px + Reset (Hold 'Shift' key and drag to Erase) (Hold 'Ctrl' a…" at bounding box center [95, 264] width 287 height 486
click at [151, 74] on input "#406392" at bounding box center [150, 78] width 22 height 12
click at [66, 171] on div at bounding box center [132, 280] width 360 height 360
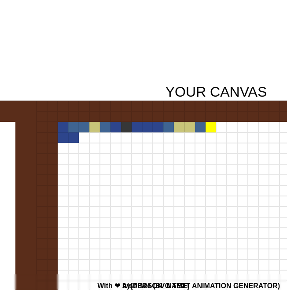
scroll to position [0, 396]
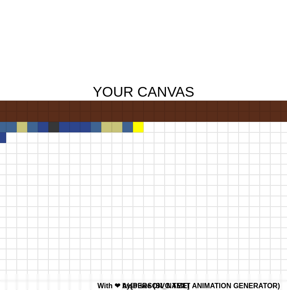
click at [139, 127] on div at bounding box center [138, 127] width 11 height 11
click at [148, 127] on div at bounding box center [149, 127] width 11 height 11
click at [160, 127] on div at bounding box center [159, 127] width 11 height 11
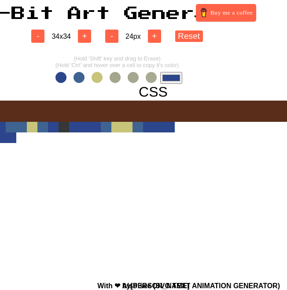
scroll to position [0, 0]
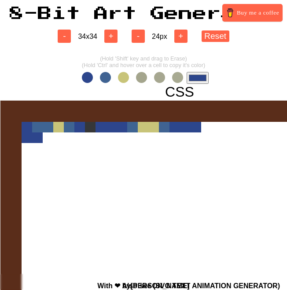
click at [105, 79] on span at bounding box center [105, 77] width 11 height 11
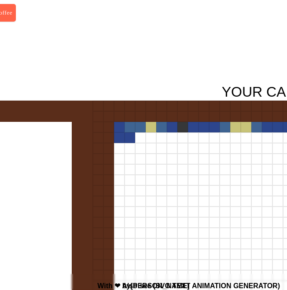
scroll to position [0, 371]
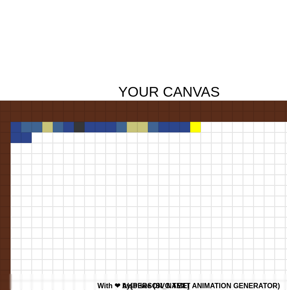
click at [194, 129] on div at bounding box center [195, 127] width 11 height 11
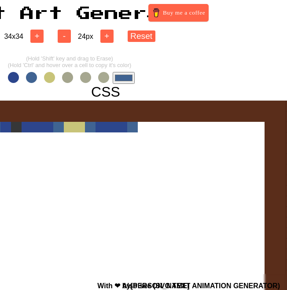
scroll to position [0, 0]
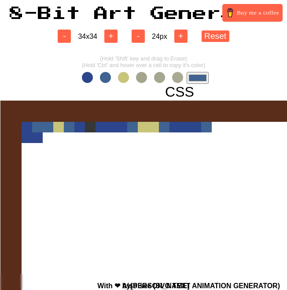
click at [122, 76] on span at bounding box center [123, 77] width 11 height 11
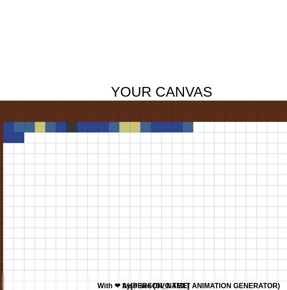
scroll to position [0, 411]
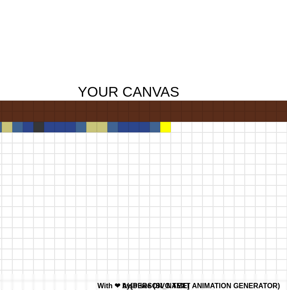
click at [168, 129] on div at bounding box center [165, 127] width 11 height 11
click at [176, 128] on div at bounding box center [176, 127] width 11 height 11
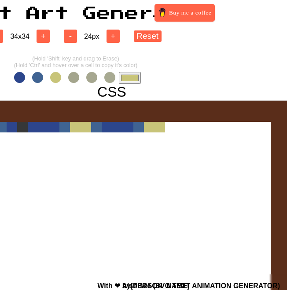
scroll to position [0, 0]
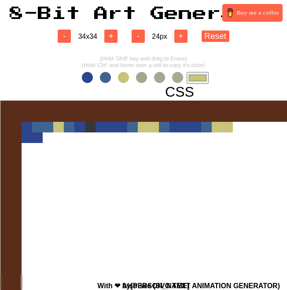
click at [105, 74] on span at bounding box center [105, 77] width 11 height 11
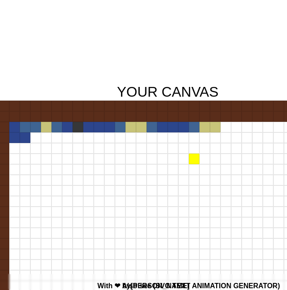
scroll to position [0, 391]
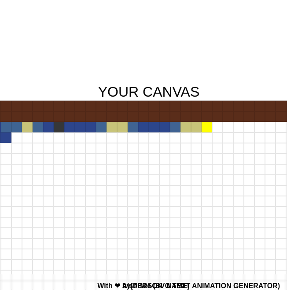
click at [210, 126] on div at bounding box center [207, 127] width 11 height 11
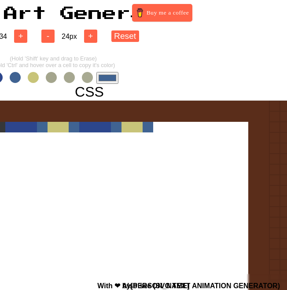
scroll to position [0, 72]
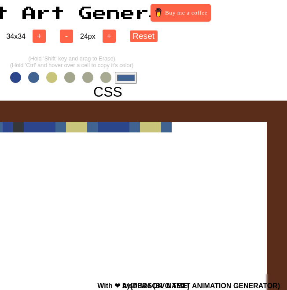
click at [19, 75] on span at bounding box center [15, 77] width 11 height 11
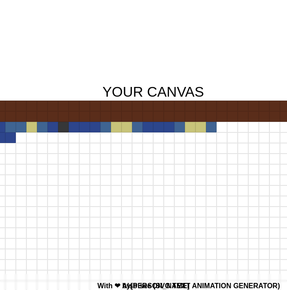
scroll to position [0, 409]
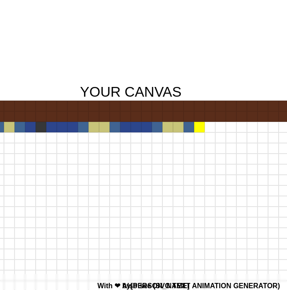
click at [197, 122] on div at bounding box center [199, 127] width 11 height 11
click at [212, 126] on div at bounding box center [210, 127] width 11 height 11
click at [222, 126] on div at bounding box center [220, 127] width 11 height 11
click at [233, 126] on div at bounding box center [231, 127] width 11 height 11
click at [243, 126] on div at bounding box center [242, 127] width 11 height 11
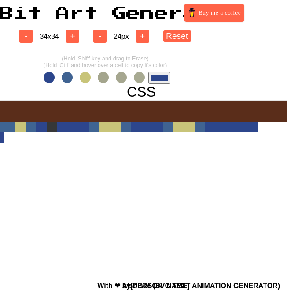
scroll to position [0, 0]
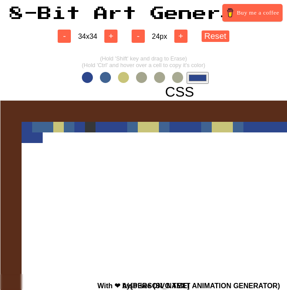
click at [107, 78] on span at bounding box center [105, 77] width 11 height 11
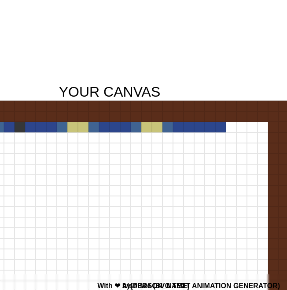
scroll to position [0, 422]
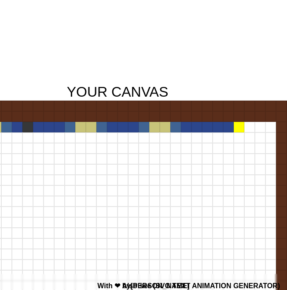
click at [240, 127] on div at bounding box center [239, 127] width 11 height 11
click at [246, 127] on div at bounding box center [250, 127] width 11 height 11
click at [256, 128] on div at bounding box center [260, 127] width 11 height 11
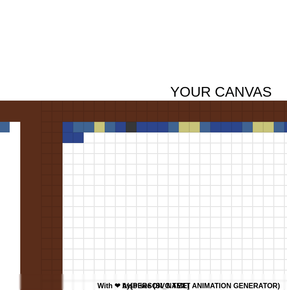
scroll to position [0, 0]
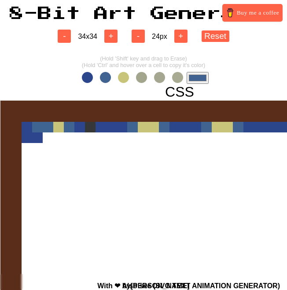
click at [202, 78] on input "#406392" at bounding box center [198, 78] width 22 height 12
click at [199, 81] on input "#406392" at bounding box center [198, 78] width 22 height 12
click at [239, 207] on div at bounding box center [180, 280] width 360 height 360
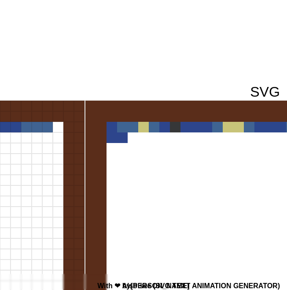
scroll to position [0, 571]
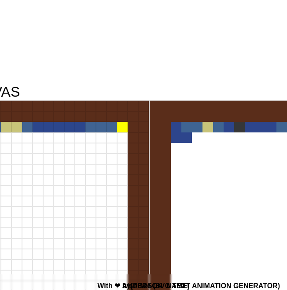
click at [123, 125] on div at bounding box center [122, 127] width 11 height 11
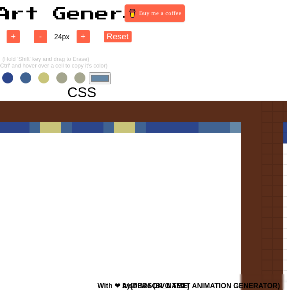
scroll to position [0, 35]
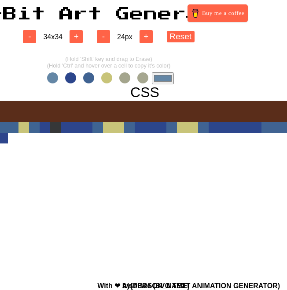
click at [88, 77] on span at bounding box center [88, 77] width 11 height 11
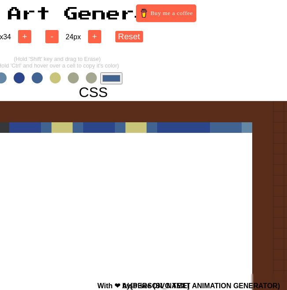
scroll to position [0, 215]
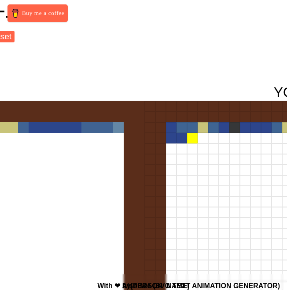
click at [192, 138] on div at bounding box center [192, 138] width 11 height 11
click at [201, 139] on div at bounding box center [203, 138] width 11 height 11
click at [215, 140] on div at bounding box center [213, 138] width 11 height 11
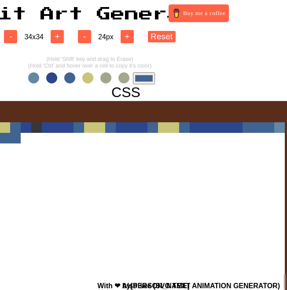
scroll to position [0, 32]
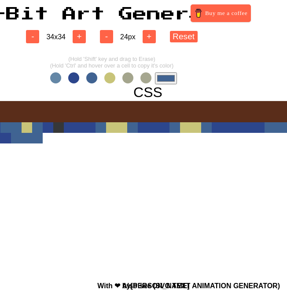
click at [165, 77] on input "#406392" at bounding box center [166, 78] width 22 height 12
click at [239, 228] on div at bounding box center [148, 280] width 360 height 360
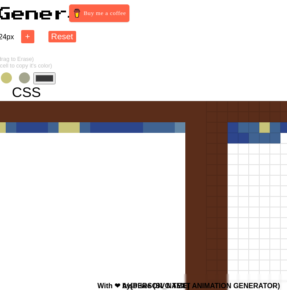
scroll to position [0, 263]
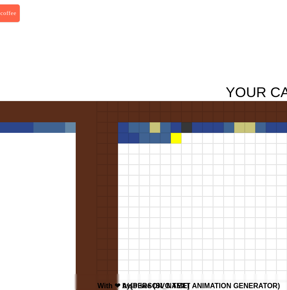
click at [172, 138] on div at bounding box center [176, 138] width 11 height 11
click at [182, 138] on div at bounding box center [187, 138] width 11 height 11
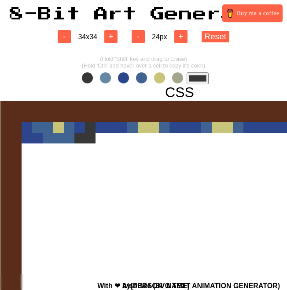
scroll to position [0, 0]
click at [107, 76] on span at bounding box center [105, 77] width 11 height 11
click at [141, 77] on span at bounding box center [141, 77] width 11 height 11
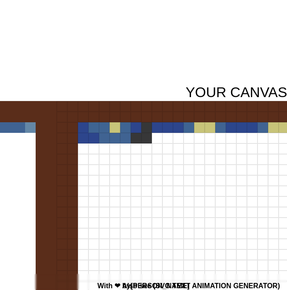
scroll to position [0, 304]
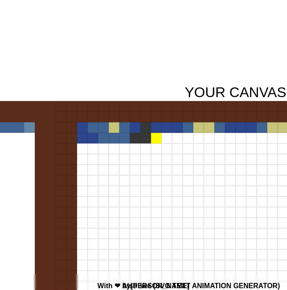
click at [155, 140] on div at bounding box center [156, 138] width 11 height 11
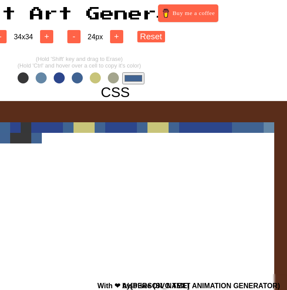
scroll to position [0, 0]
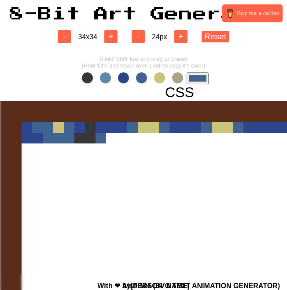
click at [125, 76] on span at bounding box center [123, 77] width 11 height 11
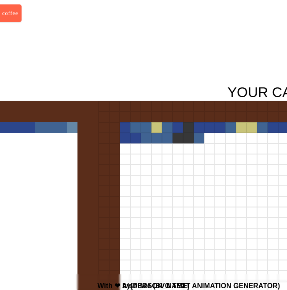
scroll to position [0, 311]
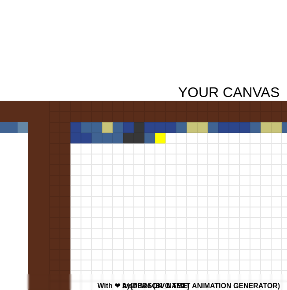
click at [159, 139] on div at bounding box center [160, 138] width 11 height 11
click at [172, 139] on div at bounding box center [171, 138] width 11 height 11
click at [185, 139] on div at bounding box center [181, 138] width 11 height 11
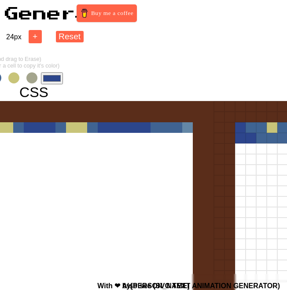
scroll to position [0, 49]
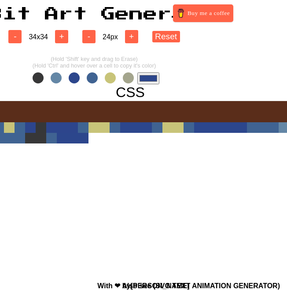
click at [92, 79] on span at bounding box center [92, 77] width 11 height 11
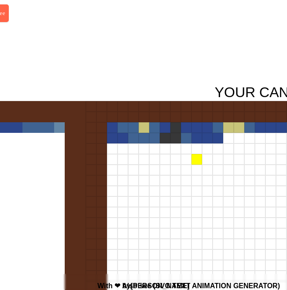
scroll to position [0, 279]
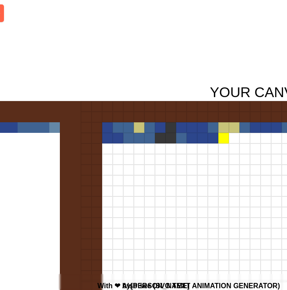
click at [221, 138] on div at bounding box center [224, 138] width 11 height 11
click at [233, 138] on div at bounding box center [234, 138] width 11 height 11
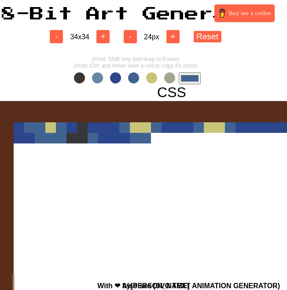
scroll to position [0, 0]
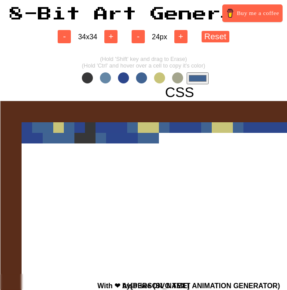
click at [123, 76] on span at bounding box center [123, 77] width 11 height 11
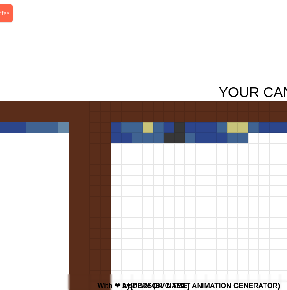
scroll to position [0, 342]
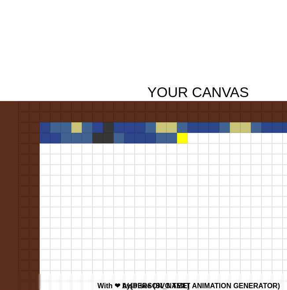
click at [183, 137] on div at bounding box center [182, 138] width 11 height 11
click at [192, 137] on div at bounding box center [193, 138] width 11 height 11
click at [198, 137] on div at bounding box center [203, 138] width 11 height 11
click at [212, 138] on div at bounding box center [214, 138] width 11 height 11
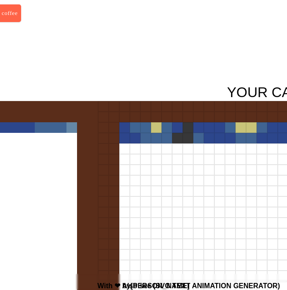
scroll to position [0, 0]
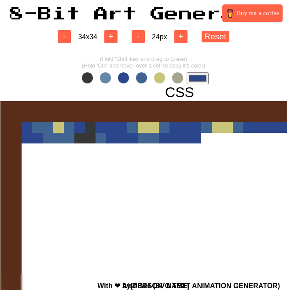
click at [146, 77] on span at bounding box center [141, 77] width 11 height 11
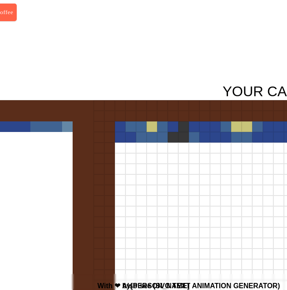
scroll to position [1, 442]
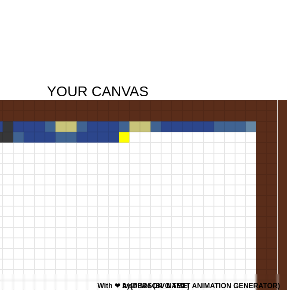
click at [125, 137] on div at bounding box center [124, 137] width 11 height 11
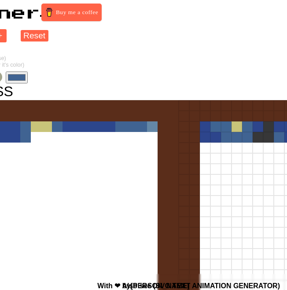
scroll to position [1, 105]
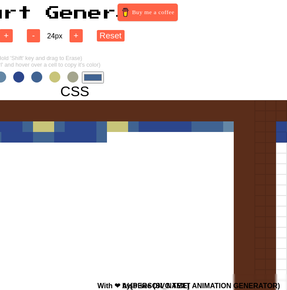
click at [54, 75] on span at bounding box center [54, 76] width 11 height 11
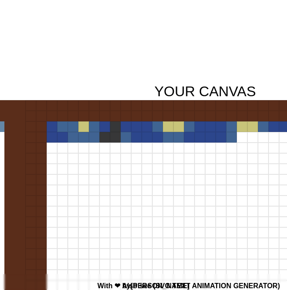
scroll to position [1, 357]
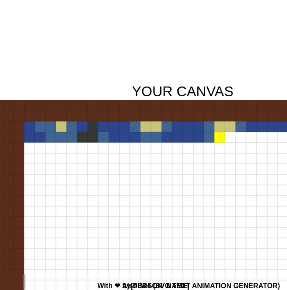
click at [221, 138] on div at bounding box center [220, 137] width 11 height 11
click at [232, 138] on div at bounding box center [230, 137] width 11 height 11
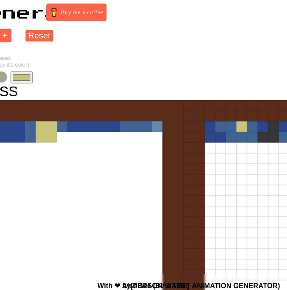
scroll to position [1, 0]
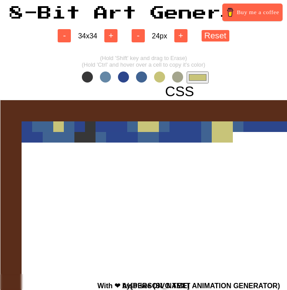
click at [199, 77] on input "#c8c479" at bounding box center [198, 77] width 22 height 12
click at [100, 230] on div at bounding box center [180, 280] width 360 height 360
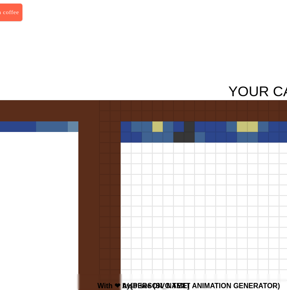
scroll to position [1, 309]
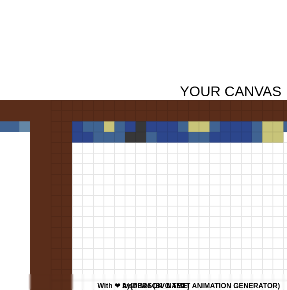
click at [280, 136] on div at bounding box center [278, 137] width 11 height 11
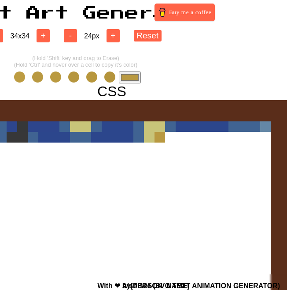
scroll to position [1, 30]
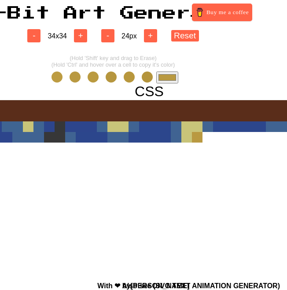
click at [169, 75] on input "#b99941" at bounding box center [167, 77] width 22 height 12
click at [118, 181] on div at bounding box center [150, 280] width 360 height 360
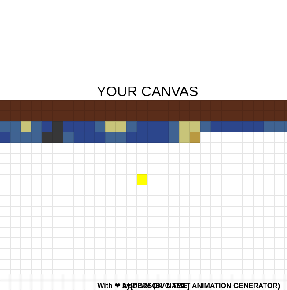
scroll to position [1, 416]
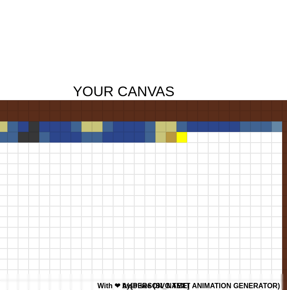
click at [183, 138] on div at bounding box center [182, 137] width 11 height 11
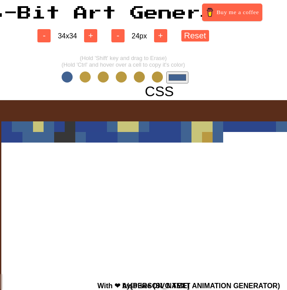
scroll to position [1, 12]
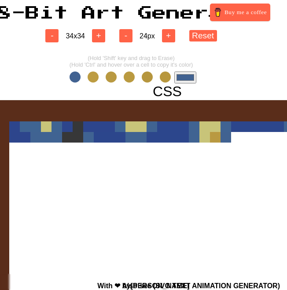
click at [189, 77] on input "#416291" at bounding box center [186, 77] width 22 height 12
click at [113, 201] on div at bounding box center [168, 280] width 360 height 360
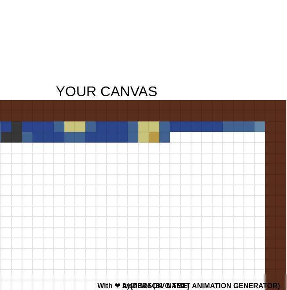
scroll to position [1, 472]
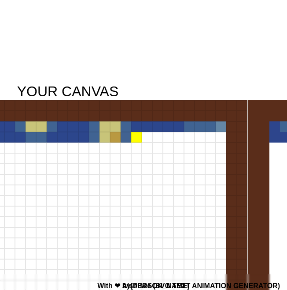
click at [137, 135] on div at bounding box center [136, 137] width 11 height 11
click at [150, 136] on div at bounding box center [147, 137] width 11 height 11
click at [155, 136] on div at bounding box center [157, 137] width 11 height 11
click at [170, 136] on div at bounding box center [168, 137] width 11 height 11
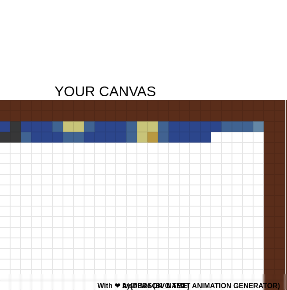
scroll to position [1, 0]
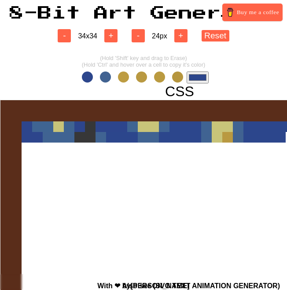
click at [207, 75] on input "#2c468c" at bounding box center [198, 77] width 22 height 12
click at [120, 197] on div at bounding box center [180, 280] width 360 height 360
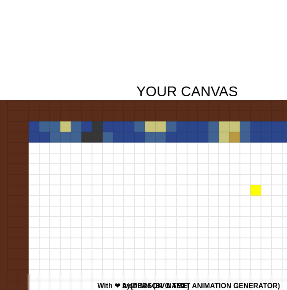
scroll to position [1, 472]
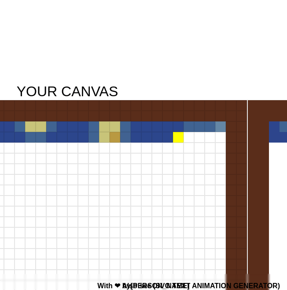
click at [178, 137] on div at bounding box center [178, 137] width 11 height 11
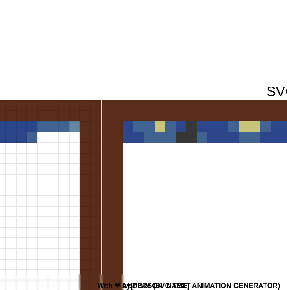
scroll to position [1, 585]
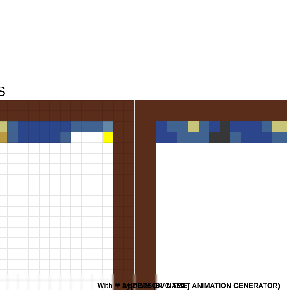
click at [106, 137] on div at bounding box center [108, 137] width 11 height 11
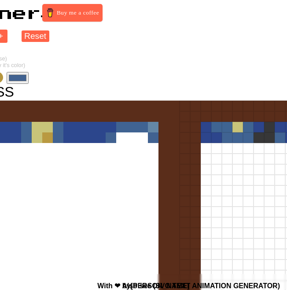
scroll to position [0, 105]
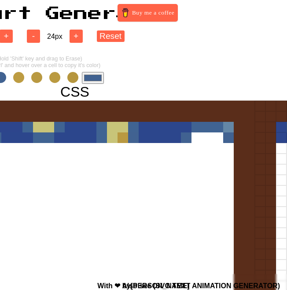
click at [90, 73] on input "#416291" at bounding box center [93, 78] width 22 height 12
click at [59, 204] on div at bounding box center [75, 280] width 360 height 360
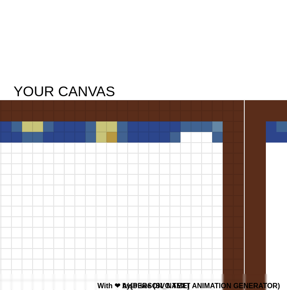
scroll to position [1, 524]
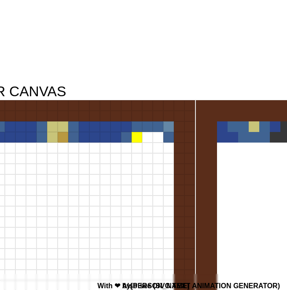
click at [137, 138] on div at bounding box center [137, 137] width 11 height 11
click at [146, 138] on div at bounding box center [147, 137] width 11 height 11
click at [154, 138] on div at bounding box center [158, 137] width 11 height 11
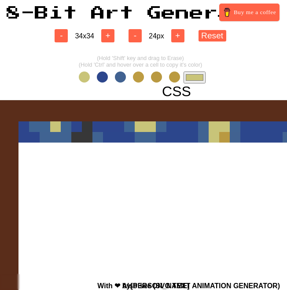
scroll to position [1, 0]
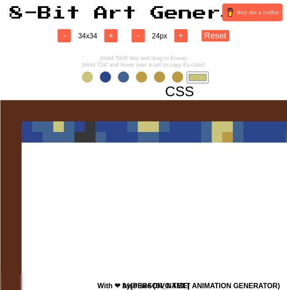
click at [123, 74] on span at bounding box center [123, 76] width 11 height 11
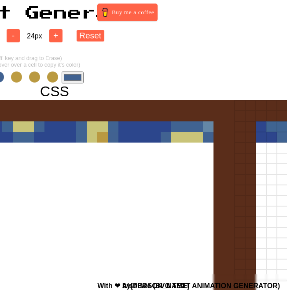
scroll to position [1, 223]
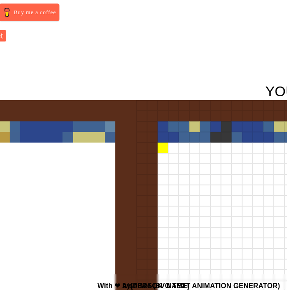
click at [160, 148] on div at bounding box center [163, 147] width 11 height 11
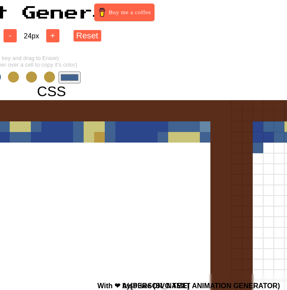
scroll to position [1, 10]
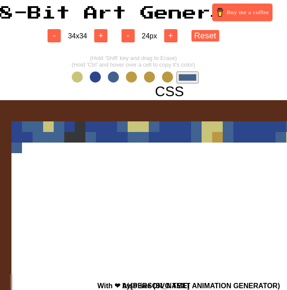
click at [96, 77] on span at bounding box center [95, 76] width 11 height 11
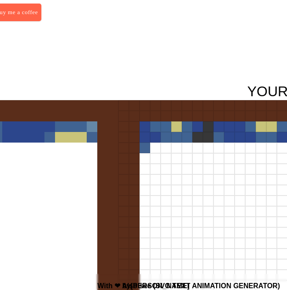
scroll to position [1, 273]
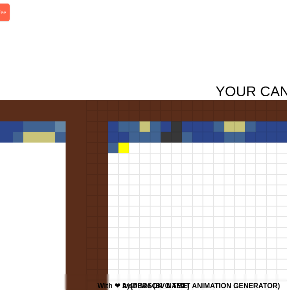
click at [124, 149] on div at bounding box center [124, 147] width 11 height 11
click at [130, 149] on div at bounding box center [134, 147] width 11 height 11
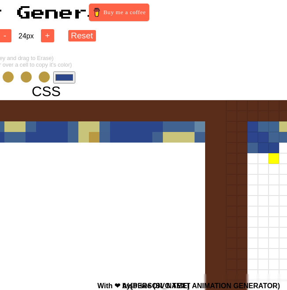
scroll to position [1, 0]
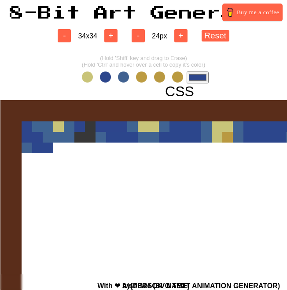
click at [122, 76] on span at bounding box center [123, 76] width 11 height 11
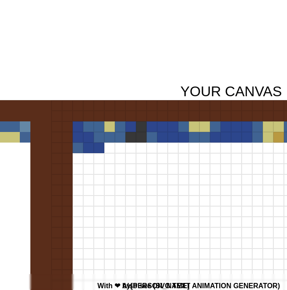
scroll to position [1, 294]
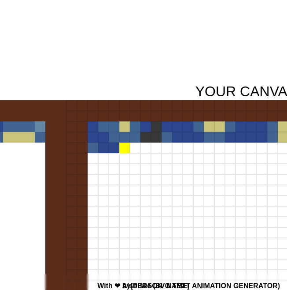
click at [123, 145] on div at bounding box center [124, 147] width 11 height 11
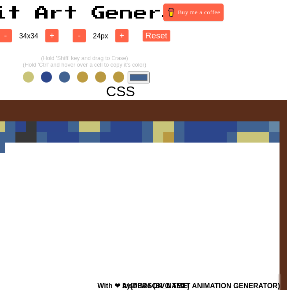
scroll to position [1, 0]
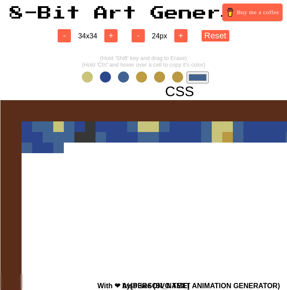
click at [107, 78] on span at bounding box center [105, 76] width 11 height 11
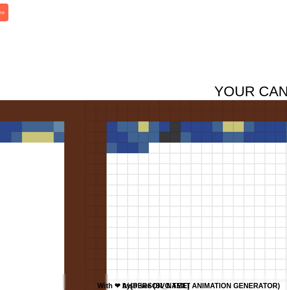
scroll to position [1, 289]
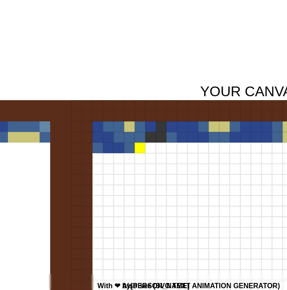
click at [138, 149] on div at bounding box center [140, 147] width 11 height 11
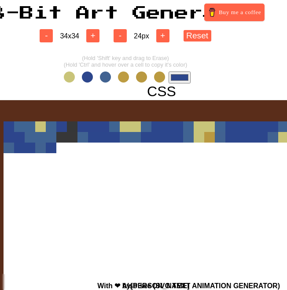
scroll to position [1, 0]
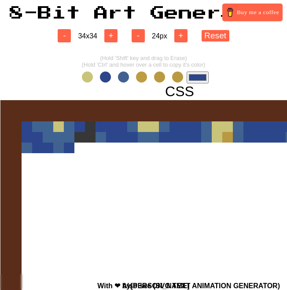
click at [198, 79] on input "#2c468c" at bounding box center [198, 77] width 22 height 12
click at [108, 206] on div at bounding box center [180, 280] width 360 height 360
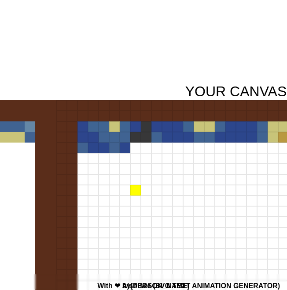
scroll to position [1, 307]
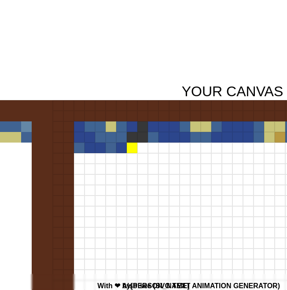
click at [134, 146] on div at bounding box center [132, 147] width 11 height 11
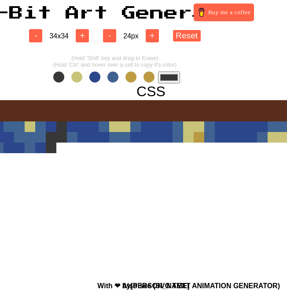
scroll to position [1, 0]
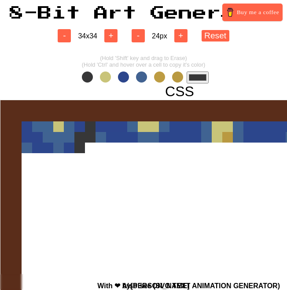
click at [201, 77] on input "#373738" at bounding box center [198, 77] width 22 height 12
click at [156, 184] on div at bounding box center [180, 280] width 360 height 360
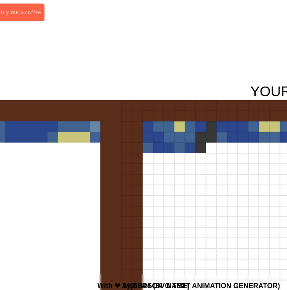
scroll to position [1, 275]
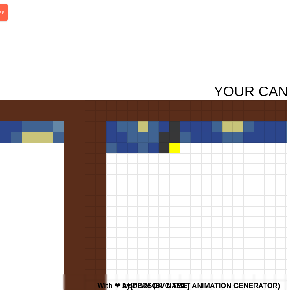
click at [178, 148] on div at bounding box center [175, 147] width 11 height 11
click at [186, 148] on div at bounding box center [185, 147] width 11 height 11
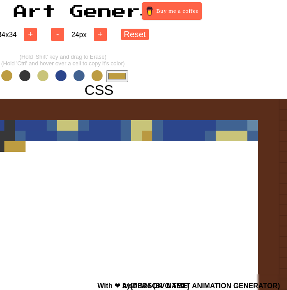
scroll to position [2, 43]
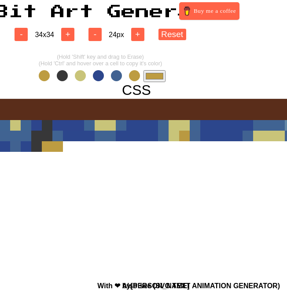
click at [112, 76] on span at bounding box center [116, 75] width 11 height 11
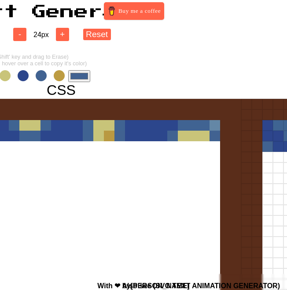
scroll to position [2, 266]
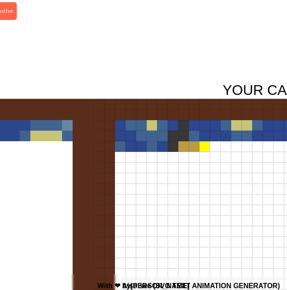
click at [204, 150] on div at bounding box center [205, 146] width 11 height 11
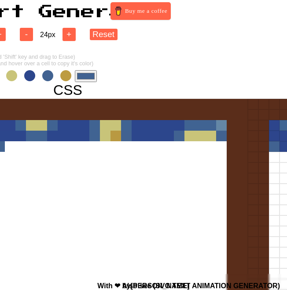
scroll to position [2, 84]
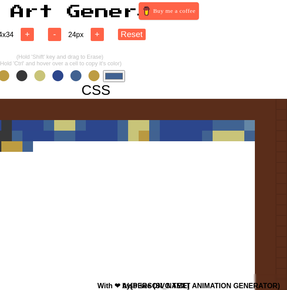
click at [74, 76] on span at bounding box center [76, 75] width 11 height 11
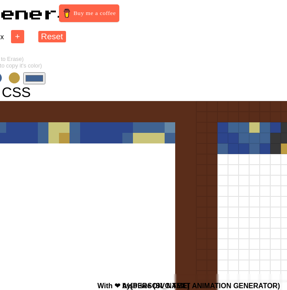
scroll to position [0, 0]
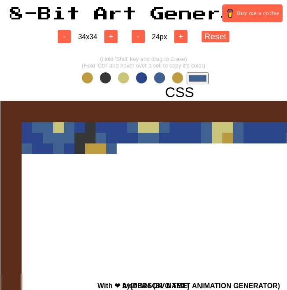
click at [149, 76] on div "#416291" at bounding box center [143, 78] width 130 height 12
click at [138, 76] on span at bounding box center [141, 77] width 11 height 11
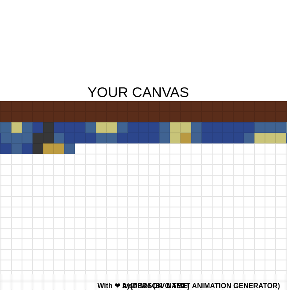
scroll to position [0, 342]
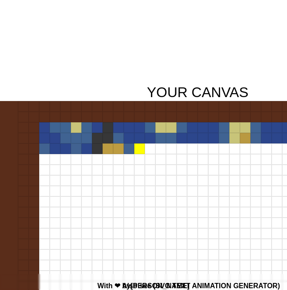
click at [137, 145] on div at bounding box center [139, 148] width 11 height 11
click at [148, 146] on div at bounding box center [150, 148] width 11 height 11
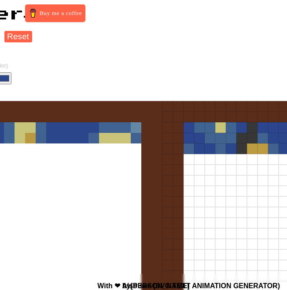
scroll to position [0, 0]
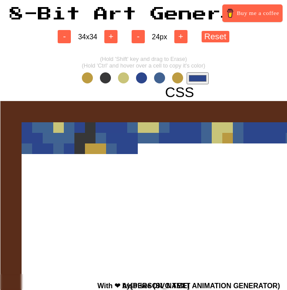
click at [197, 83] on input "#2c468c" at bounding box center [198, 78] width 22 height 12
click at [154, 226] on div at bounding box center [180, 280] width 360 height 360
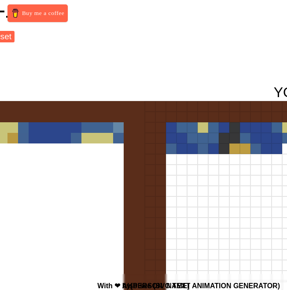
scroll to position [0, 332]
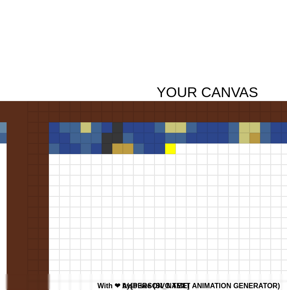
click at [170, 147] on div at bounding box center [170, 148] width 11 height 11
click at [177, 148] on div at bounding box center [181, 148] width 11 height 11
click at [189, 149] on div at bounding box center [191, 148] width 11 height 11
click at [204, 149] on div at bounding box center [202, 148] width 11 height 11
click at [210, 149] on div at bounding box center [213, 148] width 11 height 11
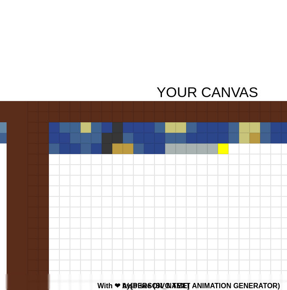
click at [222, 149] on div at bounding box center [223, 148] width 11 height 11
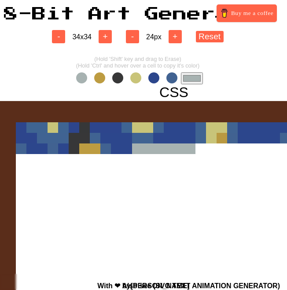
scroll to position [0, 0]
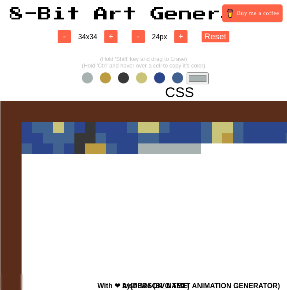
click at [162, 78] on span at bounding box center [159, 77] width 11 height 11
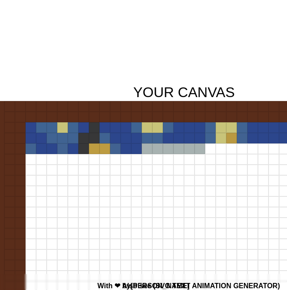
scroll to position [0, 390]
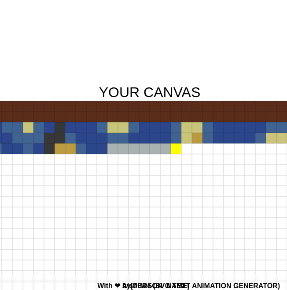
click at [178, 146] on div at bounding box center [176, 148] width 11 height 11
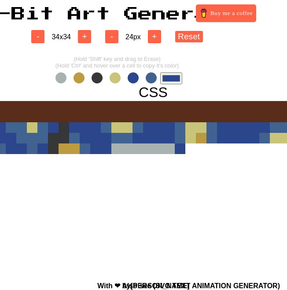
scroll to position [0, 0]
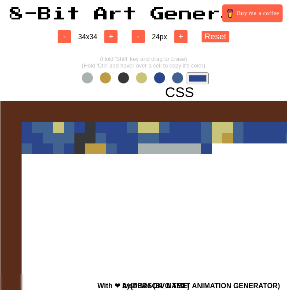
click at [179, 77] on span at bounding box center [177, 77] width 11 height 11
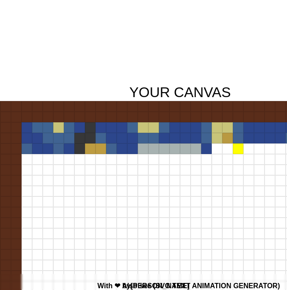
scroll to position [0, 366]
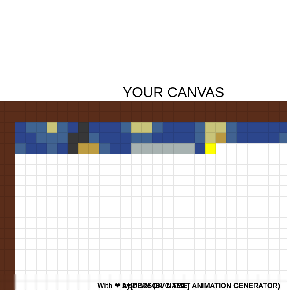
click at [210, 152] on div at bounding box center [210, 148] width 11 height 11
click at [221, 152] on div at bounding box center [221, 148] width 11 height 11
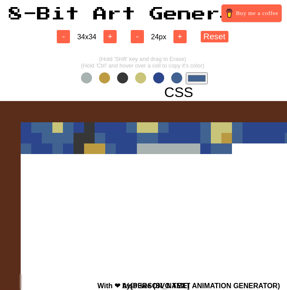
scroll to position [0, 0]
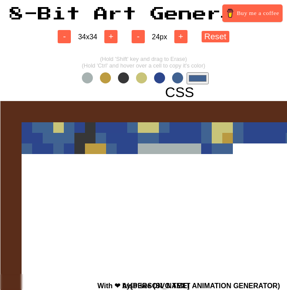
click at [163, 76] on span at bounding box center [159, 77] width 11 height 11
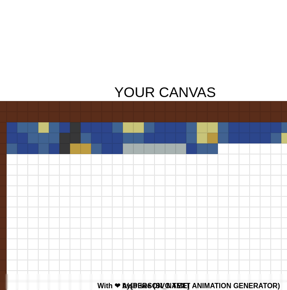
scroll to position [0, 403]
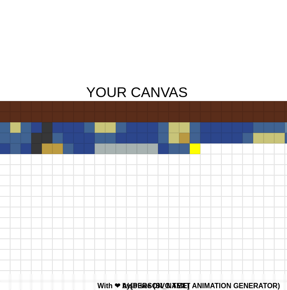
click at [194, 150] on div at bounding box center [195, 148] width 11 height 11
click at [204, 150] on div at bounding box center [206, 148] width 11 height 11
click at [214, 150] on div at bounding box center [216, 148] width 11 height 11
click at [228, 150] on div at bounding box center [227, 148] width 11 height 11
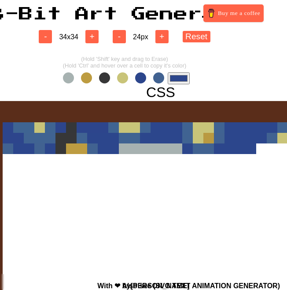
scroll to position [0, 0]
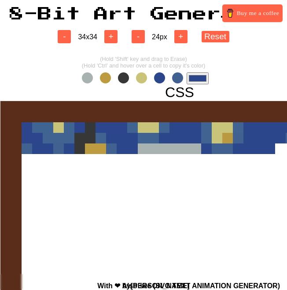
click at [173, 78] on span at bounding box center [177, 77] width 11 height 11
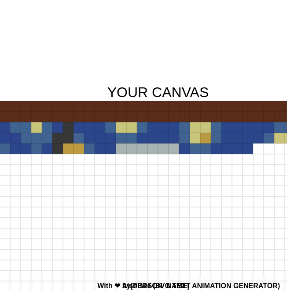
scroll to position [0, 386]
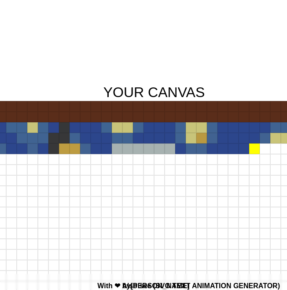
click at [252, 145] on div at bounding box center [254, 148] width 11 height 11
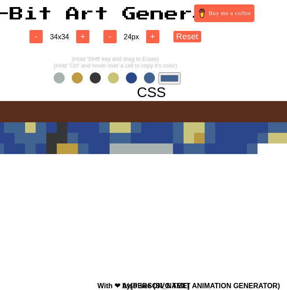
scroll to position [0, 0]
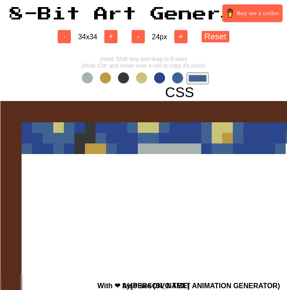
click at [146, 78] on span at bounding box center [141, 77] width 11 height 11
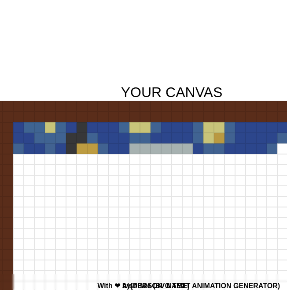
scroll to position [0, 459]
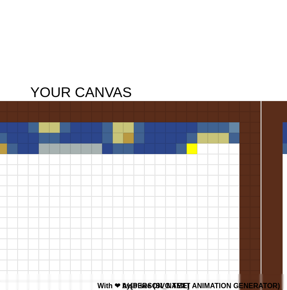
click at [193, 149] on div at bounding box center [192, 148] width 11 height 11
click at [201, 150] on div at bounding box center [202, 148] width 11 height 11
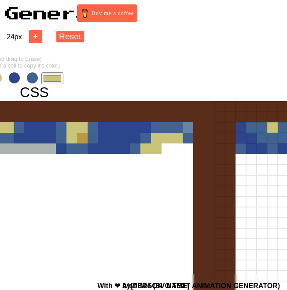
scroll to position [0, 0]
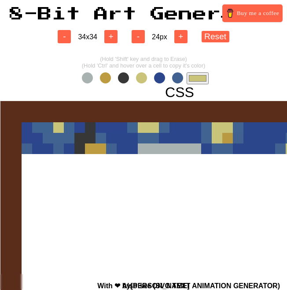
click at [107, 80] on span at bounding box center [105, 77] width 11 height 11
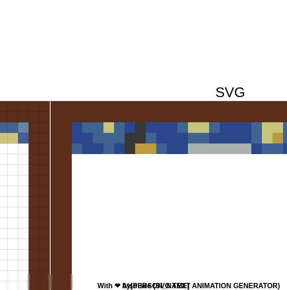
scroll to position [0, 562]
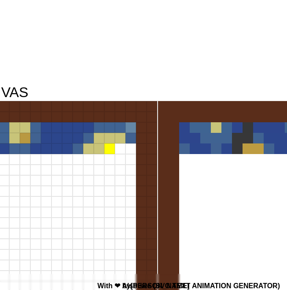
click at [113, 149] on div at bounding box center [109, 148] width 11 height 11
click at [118, 149] on div at bounding box center [120, 148] width 11 height 11
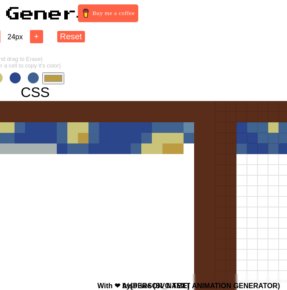
scroll to position [0, 0]
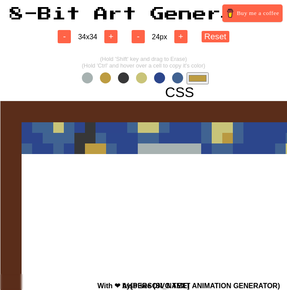
click at [141, 76] on span at bounding box center [141, 77] width 11 height 11
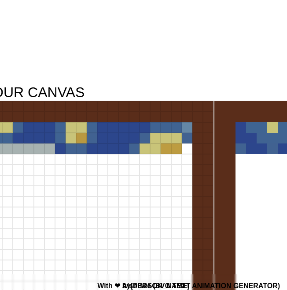
scroll to position [0, 572]
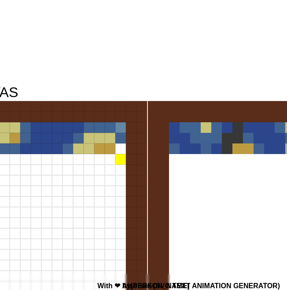
click at [119, 154] on div at bounding box center [120, 159] width 11 height 11
click at [119, 145] on div at bounding box center [120, 148] width 11 height 11
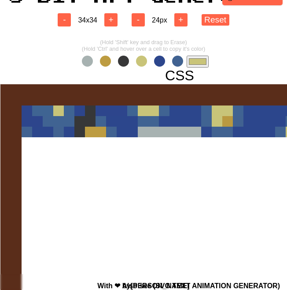
scroll to position [17, 0]
click at [194, 59] on input "#c9c479" at bounding box center [198, 62] width 22 height 12
click at [152, 227] on div at bounding box center [180, 264] width 360 height 360
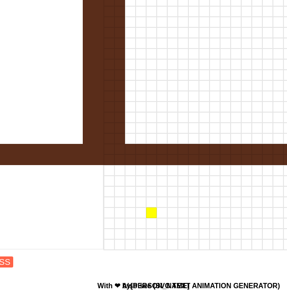
scroll to position [200, 256]
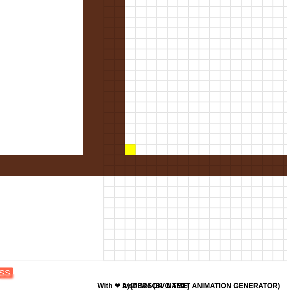
click at [131, 150] on div at bounding box center [130, 149] width 11 height 11
click at [139, 151] on div at bounding box center [141, 149] width 11 height 11
click at [147, 151] on div at bounding box center [151, 149] width 11 height 11
click at [159, 151] on div at bounding box center [162, 149] width 11 height 11
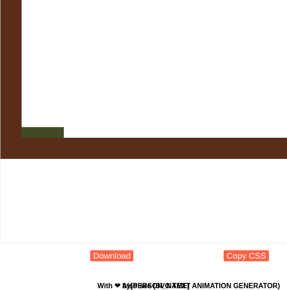
scroll to position [0, 0]
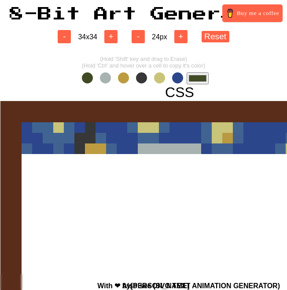
click at [142, 79] on span at bounding box center [141, 77] width 11 height 11
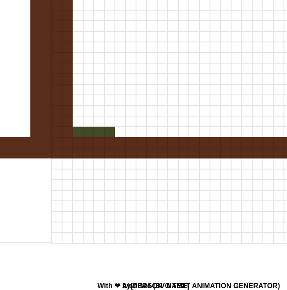
click at [117, 134] on div at bounding box center [120, 131] width 11 height 11
click at [131, 134] on div at bounding box center [131, 131] width 11 height 11
click at [138, 134] on div at bounding box center [141, 131] width 11 height 11
click at [149, 134] on div at bounding box center [152, 131] width 11 height 11
click at [158, 134] on div at bounding box center [162, 131] width 11 height 11
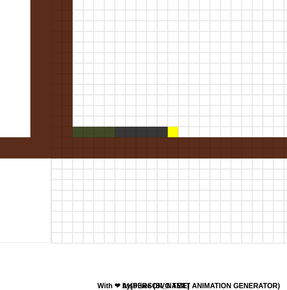
click at [169, 134] on div at bounding box center [173, 131] width 11 height 11
click at [182, 133] on div at bounding box center [183, 131] width 11 height 11
click at [191, 134] on div at bounding box center [194, 131] width 11 height 11
click at [204, 134] on div at bounding box center [205, 131] width 11 height 11
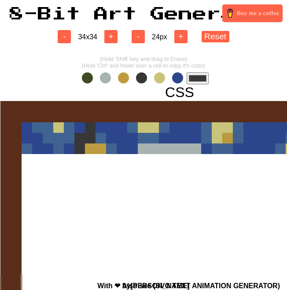
click at [202, 80] on input "#373738" at bounding box center [198, 78] width 22 height 12
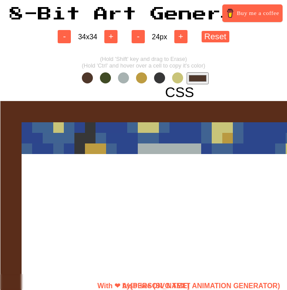
click at [154, 278] on span at bounding box center [154, 276] width 0 height 7
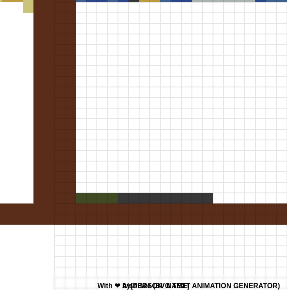
scroll to position [152, 338]
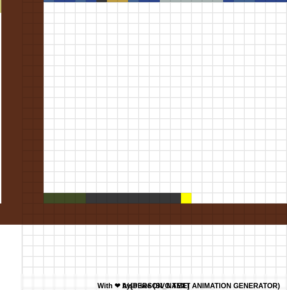
click at [189, 200] on div at bounding box center [186, 198] width 11 height 11
click at [197, 200] on div at bounding box center [197, 198] width 11 height 11
click at [208, 199] on div at bounding box center [207, 198] width 11 height 11
click at [217, 198] on div at bounding box center [218, 198] width 11 height 11
click at [227, 199] on div at bounding box center [228, 198] width 11 height 11
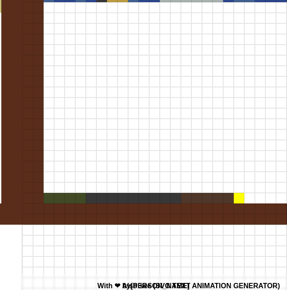
click at [239, 198] on div at bounding box center [239, 198] width 11 height 11
click at [248, 198] on div at bounding box center [250, 198] width 11 height 11
click at [260, 199] on div at bounding box center [260, 198] width 11 height 11
click at [270, 199] on div at bounding box center [271, 198] width 11 height 11
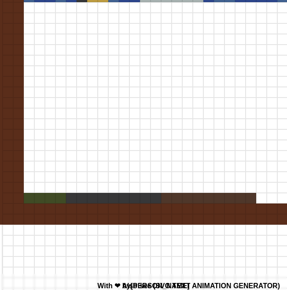
scroll to position [152, 386]
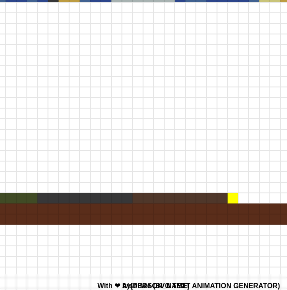
click at [235, 199] on div at bounding box center [233, 198] width 11 height 11
click at [243, 199] on div at bounding box center [243, 198] width 11 height 11
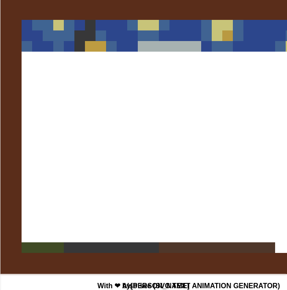
scroll to position [0, 0]
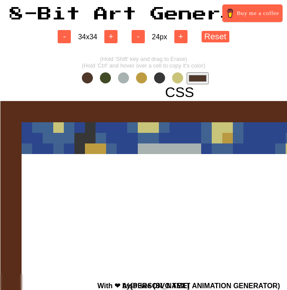
click at [106, 78] on span at bounding box center [105, 77] width 11 height 11
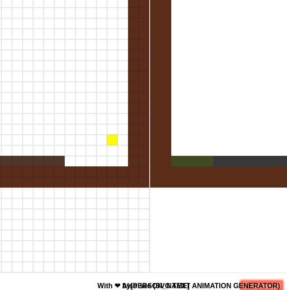
scroll to position [189, 556]
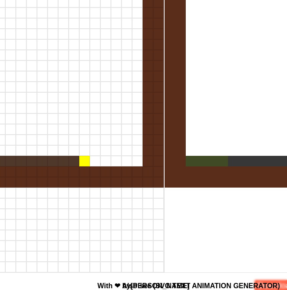
click at [86, 163] on div at bounding box center [84, 161] width 11 height 11
click at [94, 163] on div at bounding box center [95, 161] width 11 height 11
click at [102, 163] on div at bounding box center [105, 161] width 11 height 11
click at [111, 163] on div at bounding box center [116, 161] width 11 height 11
click at [126, 163] on div at bounding box center [127, 161] width 11 height 11
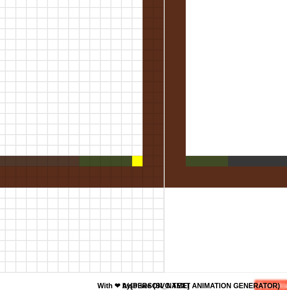
click at [136, 163] on div at bounding box center [137, 161] width 11 height 11
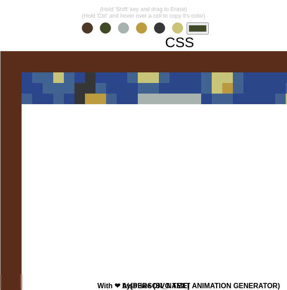
scroll to position [50, 91]
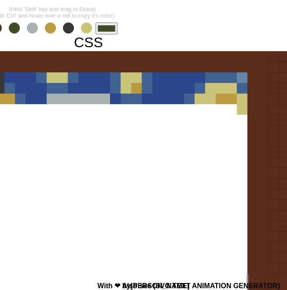
click at [110, 22] on input "#404b25" at bounding box center [107, 28] width 22 height 12
click at [206, 205] on div at bounding box center [89, 231] width 360 height 360
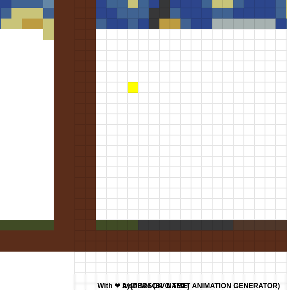
scroll to position [80, 285]
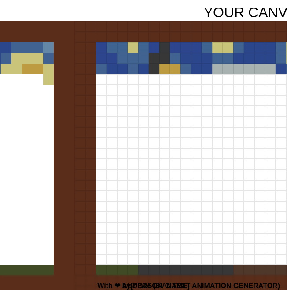
click at [103, 70] on div at bounding box center [101, 68] width 11 height 11
click at [101, 81] on div at bounding box center [101, 79] width 11 height 11
click at [101, 89] on div at bounding box center [101, 90] width 11 height 11
click at [101, 103] on div at bounding box center [101, 100] width 11 height 11
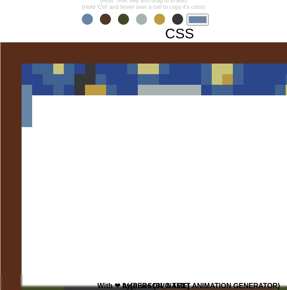
scroll to position [58, 0]
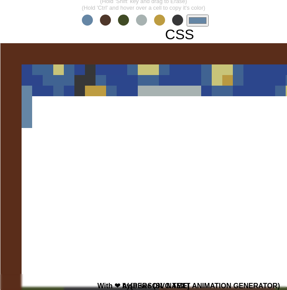
click at [141, 18] on span at bounding box center [141, 20] width 11 height 11
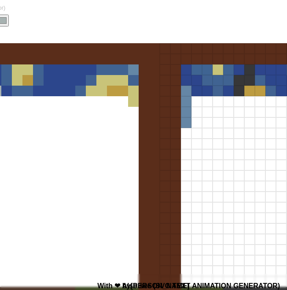
scroll to position [58, 238]
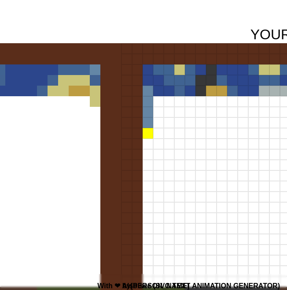
click at [146, 134] on div at bounding box center [148, 133] width 11 height 11
click at [150, 145] on div at bounding box center [148, 143] width 11 height 11
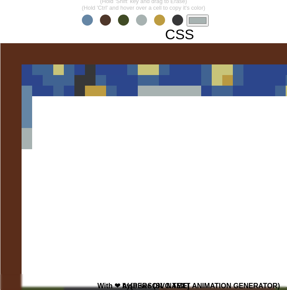
click at [87, 17] on span at bounding box center [87, 20] width 11 height 11
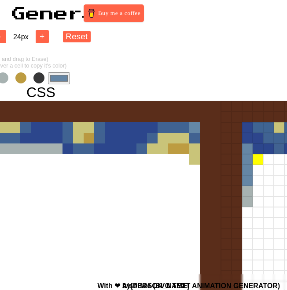
scroll to position [0, 0]
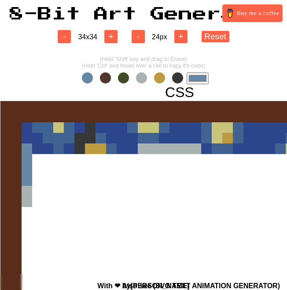
click at [201, 71] on div "(Hold 'Shift' key and drag to Erase) (Hold 'Ctrl' and hover over a cell to copy…" at bounding box center [143, 68] width 130 height 32
click at [201, 78] on input "#6586a5" at bounding box center [198, 78] width 22 height 12
click at [115, 192] on div at bounding box center [180, 280] width 360 height 360
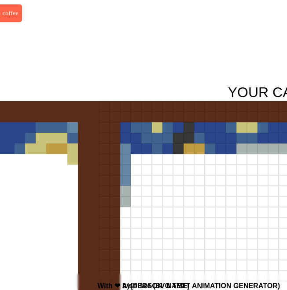
scroll to position [0, 301]
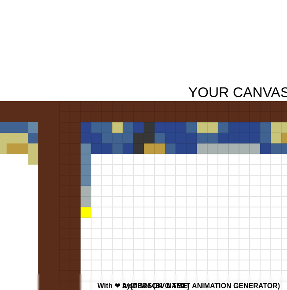
click at [89, 216] on div at bounding box center [86, 212] width 11 height 11
click at [89, 222] on div at bounding box center [86, 222] width 11 height 11
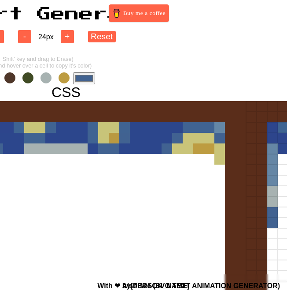
scroll to position [0, 113]
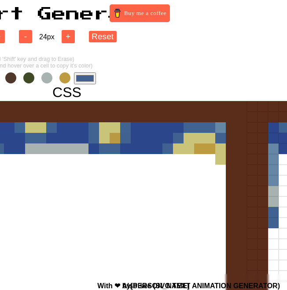
click at [48, 78] on span at bounding box center [46, 77] width 11 height 11
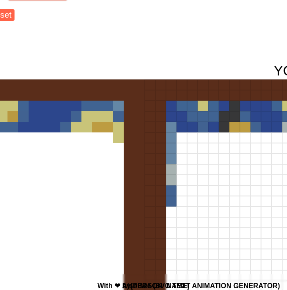
scroll to position [55, 215]
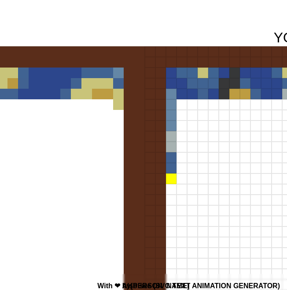
click at [168, 178] on div at bounding box center [171, 178] width 11 height 11
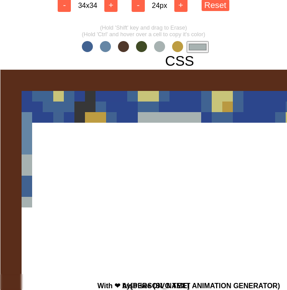
scroll to position [0, 0]
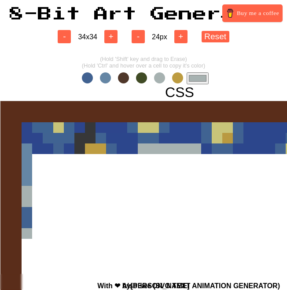
click at [87, 79] on span at bounding box center [87, 77] width 11 height 11
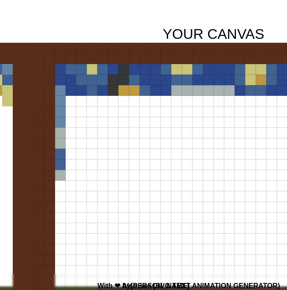
scroll to position [74, 326]
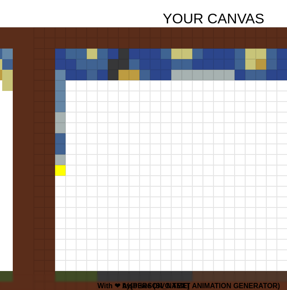
click at [62, 170] on div at bounding box center [60, 170] width 11 height 11
click at [60, 182] on div at bounding box center [60, 180] width 11 height 11
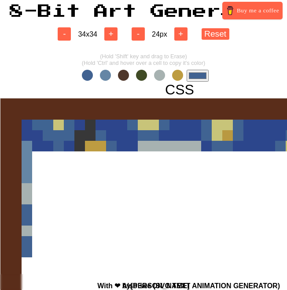
scroll to position [0, 0]
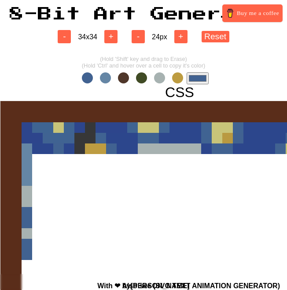
click at [158, 78] on span at bounding box center [159, 77] width 11 height 11
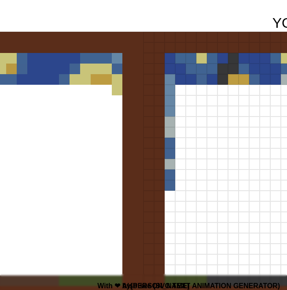
scroll to position [78, 216]
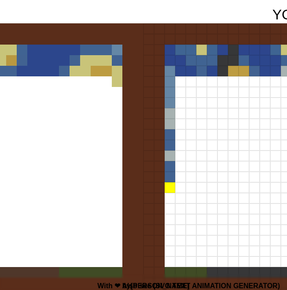
click at [170, 189] on div at bounding box center [170, 187] width 11 height 11
click at [170, 198] on div at bounding box center [170, 198] width 11 height 11
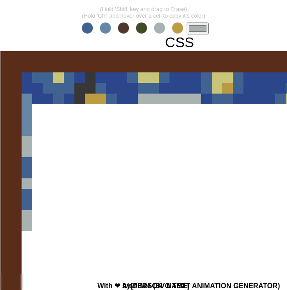
scroll to position [0, 0]
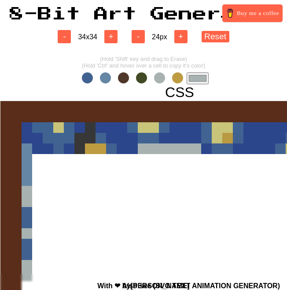
click at [106, 77] on span at bounding box center [105, 77] width 11 height 11
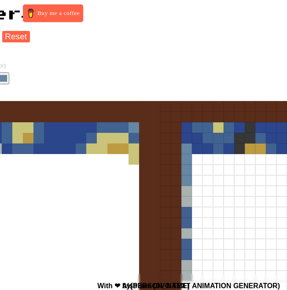
scroll to position [218, 200]
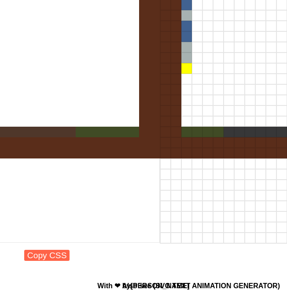
click at [187, 71] on div at bounding box center [187, 68] width 11 height 11
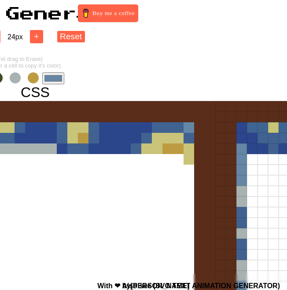
scroll to position [0, 0]
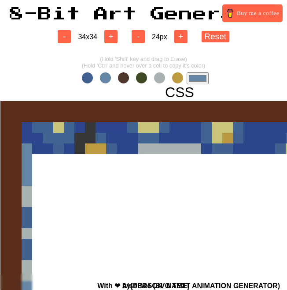
click at [193, 77] on input "#6586a5" at bounding box center [198, 78] width 22 height 12
click at [148, 211] on div at bounding box center [180, 280] width 360 height 360
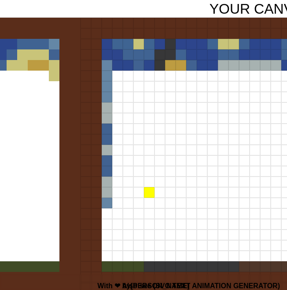
scroll to position [92, 279]
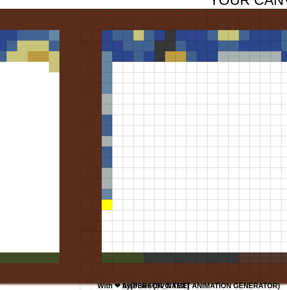
click at [108, 207] on div at bounding box center [107, 204] width 11 height 11
click at [105, 217] on div at bounding box center [107, 215] width 11 height 11
click at [105, 223] on div at bounding box center [107, 225] width 11 height 11
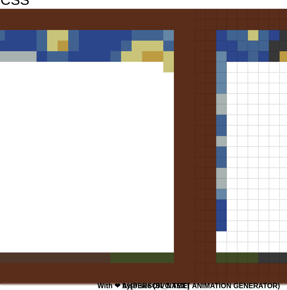
scroll to position [39, 165]
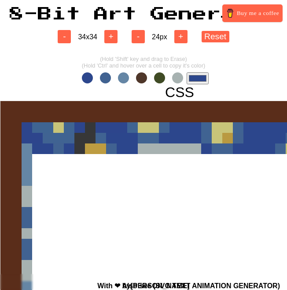
click at [163, 80] on span at bounding box center [159, 77] width 11 height 11
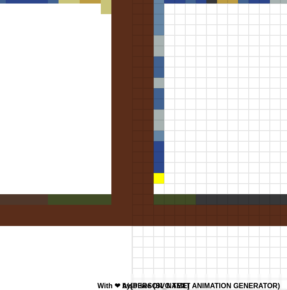
click at [159, 182] on div at bounding box center [159, 178] width 11 height 11
click at [159, 189] on div at bounding box center [159, 188] width 11 height 11
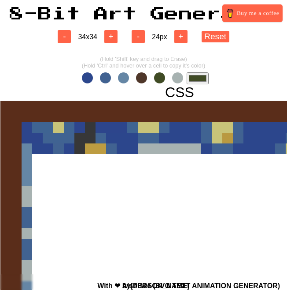
click at [197, 73] on input "#404b25" at bounding box center [198, 78] width 22 height 12
click at [140, 214] on div at bounding box center [180, 280] width 360 height 360
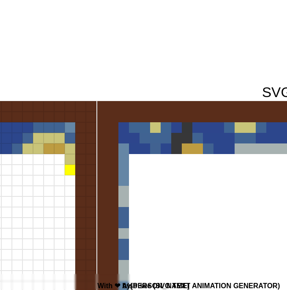
click at [70, 171] on div at bounding box center [70, 169] width 11 height 11
click at [70, 179] on div at bounding box center [70, 180] width 11 height 11
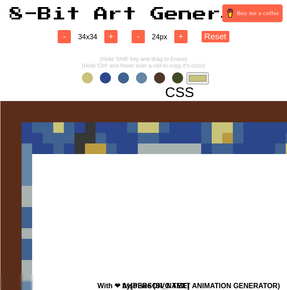
click at [197, 80] on input "#c8c378" at bounding box center [198, 78] width 22 height 12
click at [112, 181] on div at bounding box center [180, 280] width 360 height 360
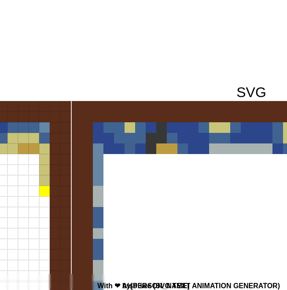
click at [45, 193] on div at bounding box center [44, 191] width 11 height 11
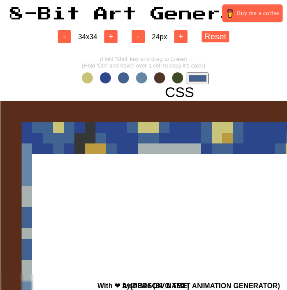
click at [144, 78] on span at bounding box center [141, 77] width 11 height 11
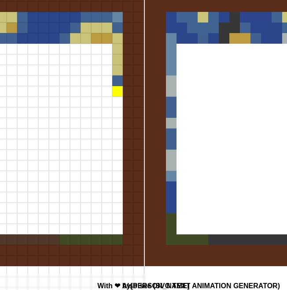
click at [118, 94] on div at bounding box center [117, 91] width 11 height 11
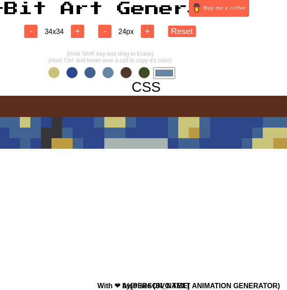
click at [158, 74] on input "#6586a5" at bounding box center [164, 73] width 22 height 12
click at [122, 199] on div at bounding box center [147, 275] width 360 height 360
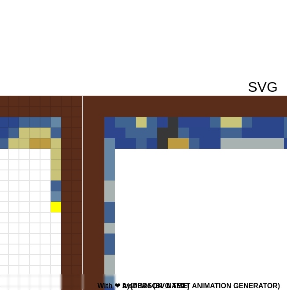
click at [58, 208] on div at bounding box center [56, 206] width 11 height 11
click at [55, 214] on div at bounding box center [56, 217] width 11 height 11
click at [53, 228] on div at bounding box center [56, 228] width 11 height 11
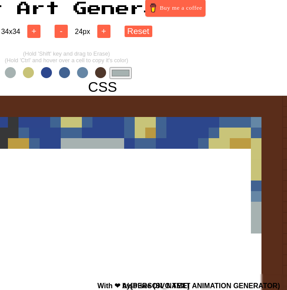
scroll to position [5, 2]
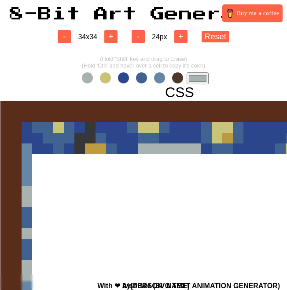
click at [201, 76] on input "#a6b2b1" at bounding box center [198, 78] width 22 height 12
click at [89, 179] on div at bounding box center [180, 280] width 360 height 360
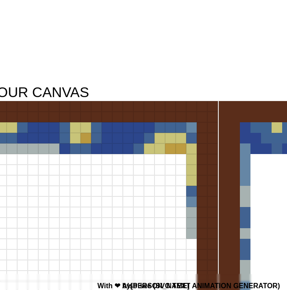
scroll to position [0, 513]
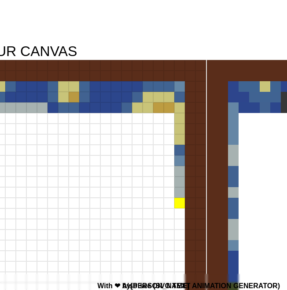
click at [181, 200] on div at bounding box center [180, 202] width 11 height 11
click at [181, 214] on div at bounding box center [180, 213] width 11 height 11
click at [181, 227] on div at bounding box center [180, 224] width 11 height 11
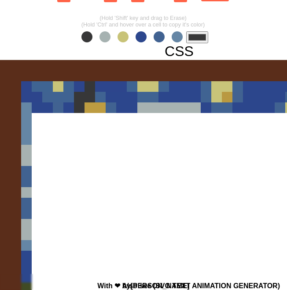
scroll to position [41, 0]
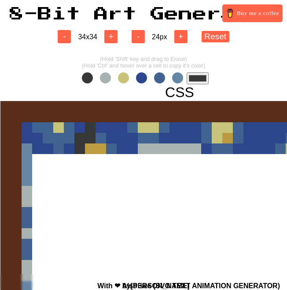
click at [196, 85] on div "CSS Download Copy CSS" at bounding box center [180, 285] width 360 height 402
click at [196, 80] on input "#373738" at bounding box center [198, 78] width 22 height 12
click at [155, 209] on div at bounding box center [180, 280] width 360 height 360
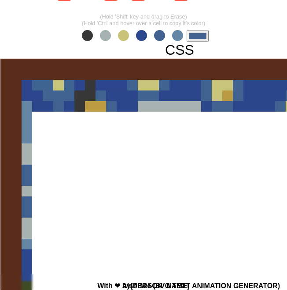
scroll to position [0, 0]
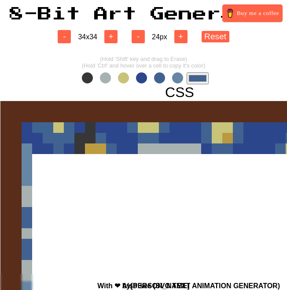
click at [160, 78] on span at bounding box center [159, 77] width 11 height 11
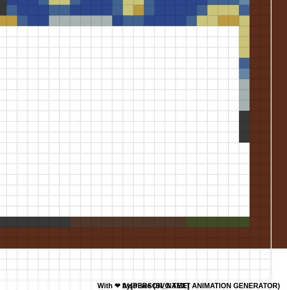
scroll to position [128, 450]
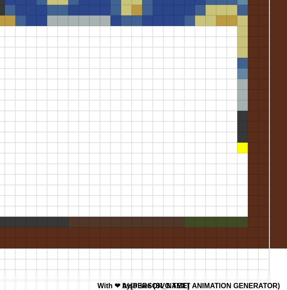
click at [241, 150] on div at bounding box center [243, 147] width 11 height 11
click at [241, 159] on div at bounding box center [243, 158] width 11 height 11
click at [242, 167] on div at bounding box center [243, 168] width 11 height 11
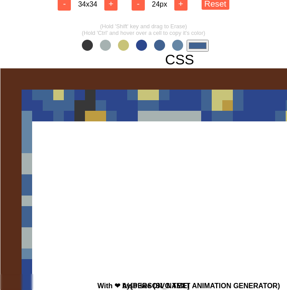
scroll to position [0, 0]
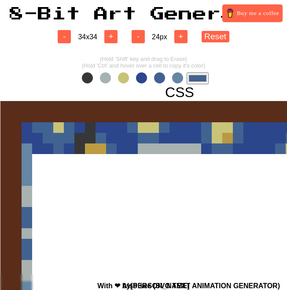
click at [193, 82] on input "#416291" at bounding box center [198, 78] width 22 height 12
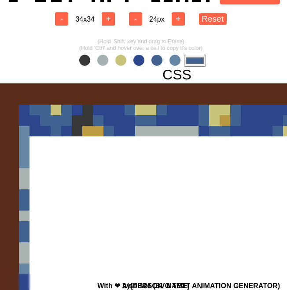
scroll to position [18, 7]
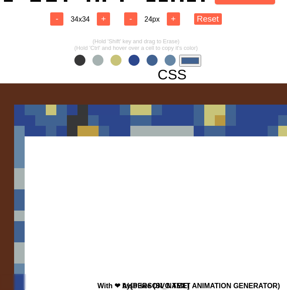
click at [193, 56] on input "#416291" at bounding box center [190, 61] width 22 height 12
click at [222, 45] on div "- 34 x 34 + - 24 px + Reset (Hold 'Shift' key and drag to Erase) (Hold 'Ctrl' a…" at bounding box center [136, 247] width 287 height 486
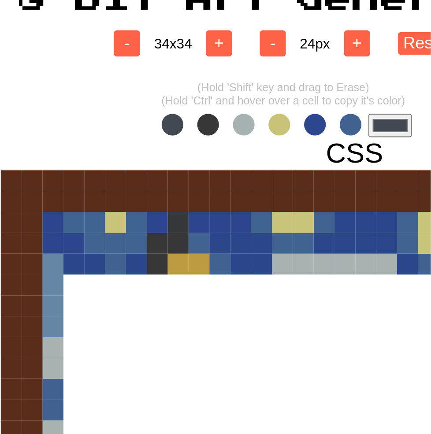
scroll to position [0, 0]
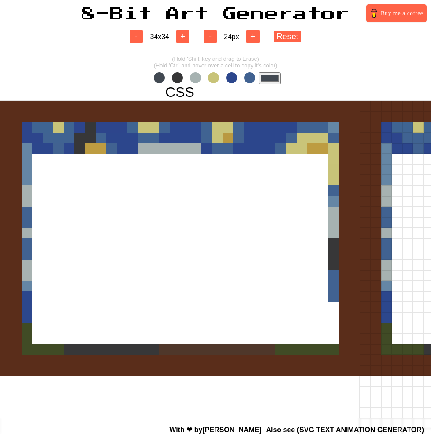
click at [266, 79] on input "#424952" at bounding box center [270, 78] width 22 height 12
click at [156, 280] on div at bounding box center [180, 280] width 360 height 360
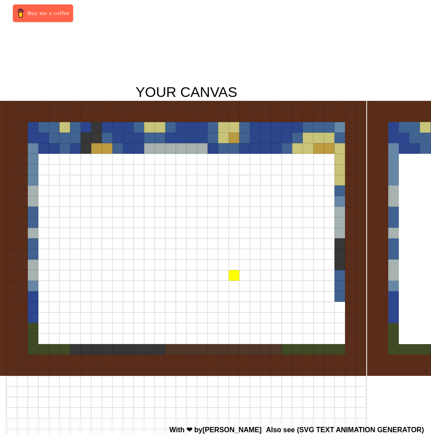
scroll to position [0, 356]
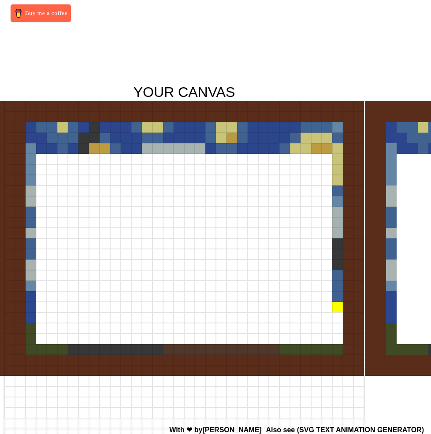
click at [337, 289] on div at bounding box center [337, 307] width 11 height 11
click at [337, 289] on div at bounding box center [337, 317] width 11 height 11
click at [337, 289] on div at bounding box center [337, 328] width 11 height 11
click at [337, 289] on div at bounding box center [337, 339] width 11 height 11
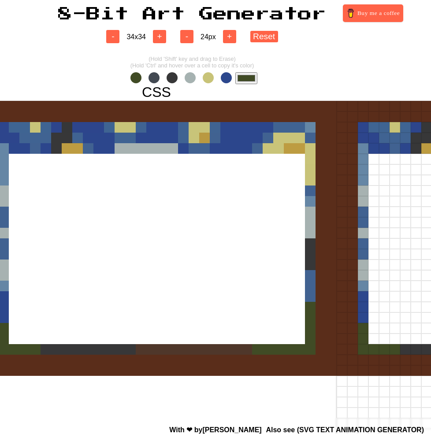
scroll to position [0, 24]
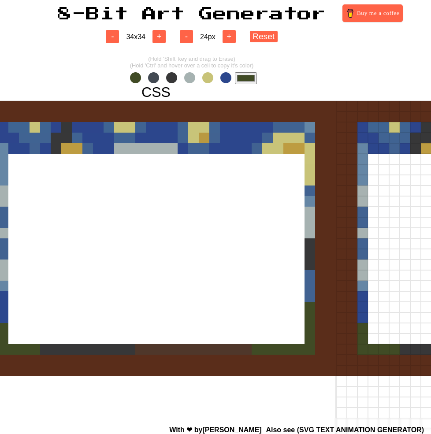
click at [205, 78] on span at bounding box center [207, 77] width 11 height 11
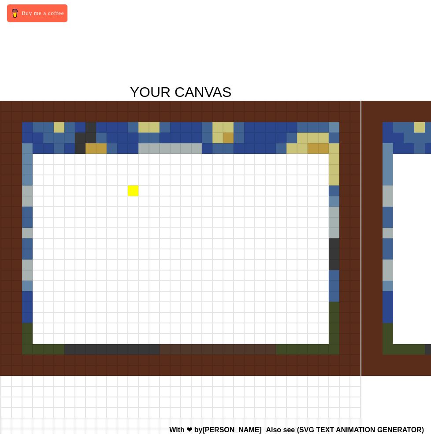
scroll to position [0, 407]
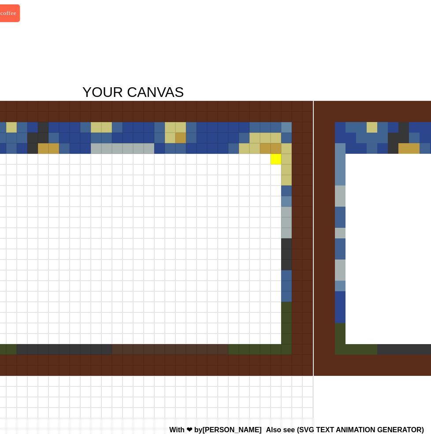
click at [276, 161] on div at bounding box center [276, 159] width 11 height 11
click at [274, 171] on div at bounding box center [276, 169] width 11 height 11
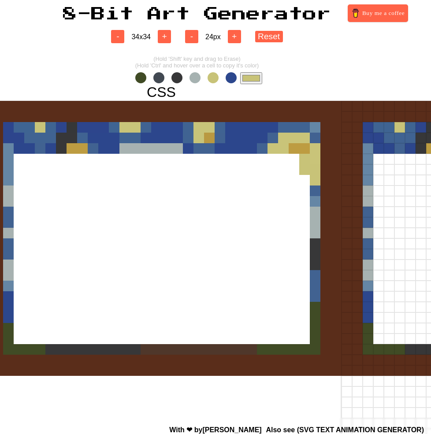
scroll to position [0, 0]
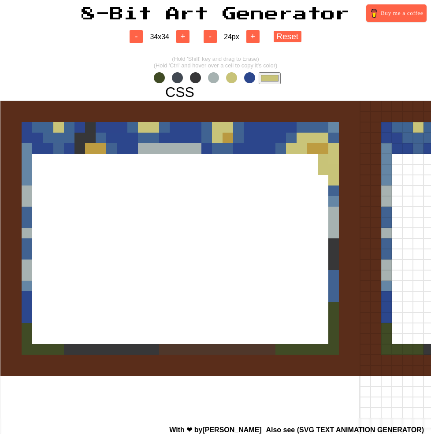
click at [267, 78] on input "#c8c378" at bounding box center [270, 78] width 22 height 12
click at [210, 230] on div at bounding box center [180, 280] width 360 height 360
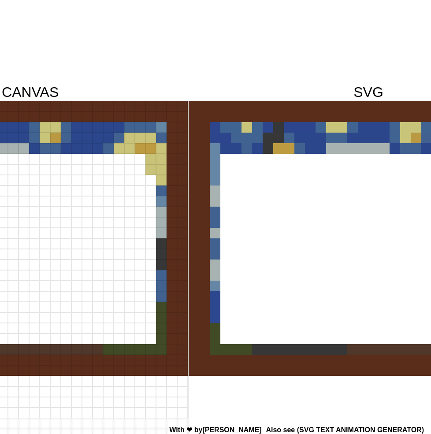
scroll to position [0, 524]
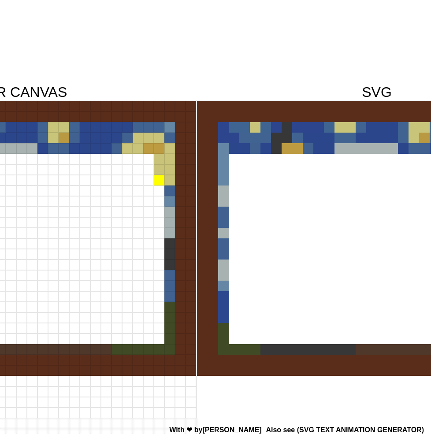
click at [158, 184] on div at bounding box center [159, 180] width 11 height 11
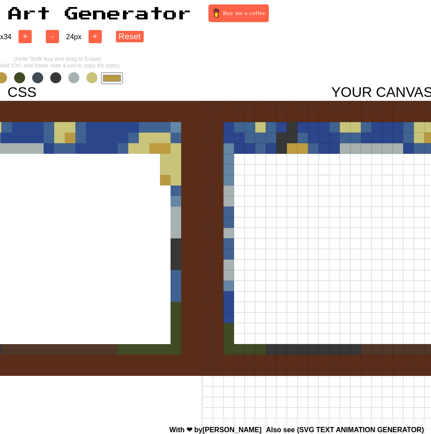
scroll to position [0, 89]
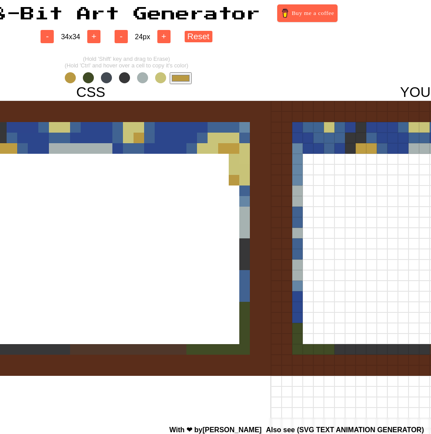
click at [161, 76] on span at bounding box center [160, 77] width 11 height 11
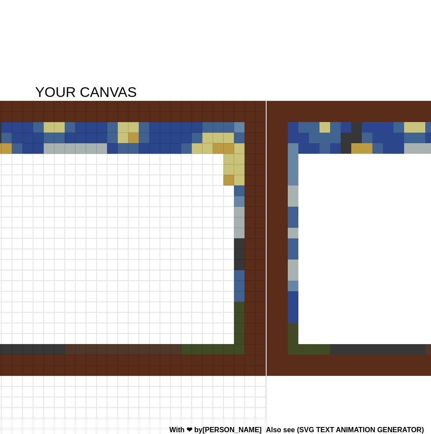
scroll to position [0, 462]
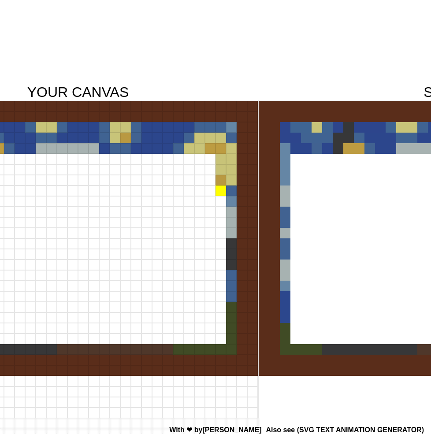
click at [222, 191] on div at bounding box center [220, 191] width 11 height 11
click at [211, 190] on div at bounding box center [210, 191] width 11 height 11
click at [203, 190] on div at bounding box center [199, 191] width 11 height 11
click at [190, 161] on div at bounding box center [189, 159] width 11 height 11
click at [190, 169] on div at bounding box center [189, 169] width 11 height 11
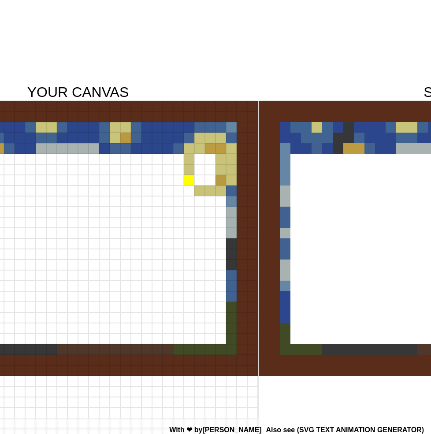
click at [190, 177] on div at bounding box center [189, 180] width 11 height 11
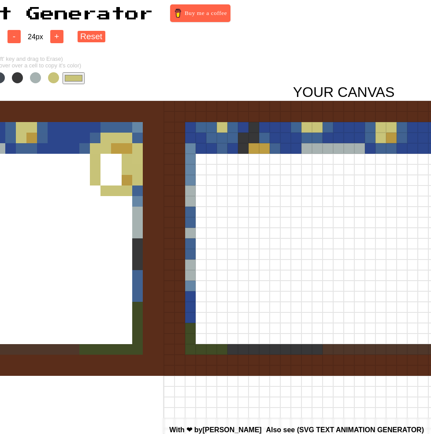
scroll to position [0, 0]
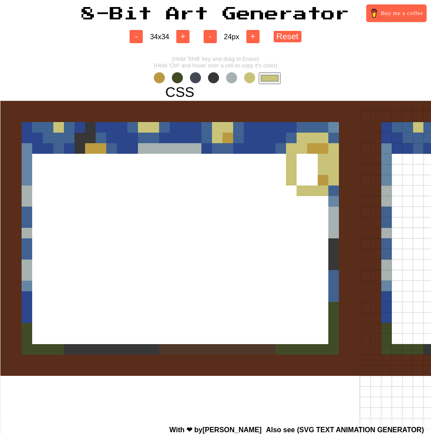
click at [160, 79] on span at bounding box center [159, 77] width 11 height 11
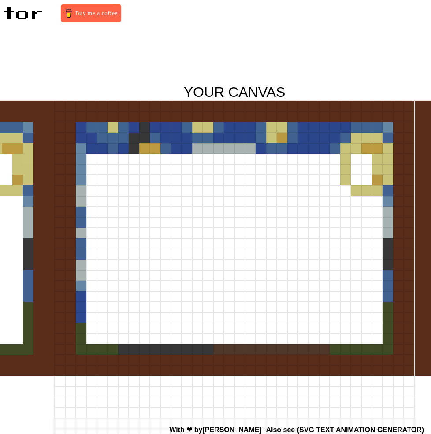
scroll to position [0, 313]
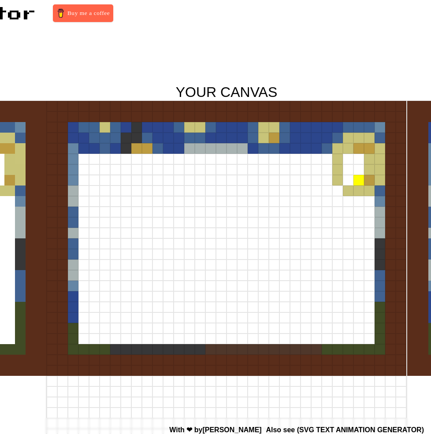
click at [358, 180] on div at bounding box center [358, 180] width 11 height 11
click at [349, 180] on div at bounding box center [348, 180] width 11 height 11
click at [351, 170] on div at bounding box center [348, 169] width 11 height 11
click at [359, 174] on div at bounding box center [358, 169] width 11 height 11
click at [357, 162] on div at bounding box center [358, 159] width 11 height 11
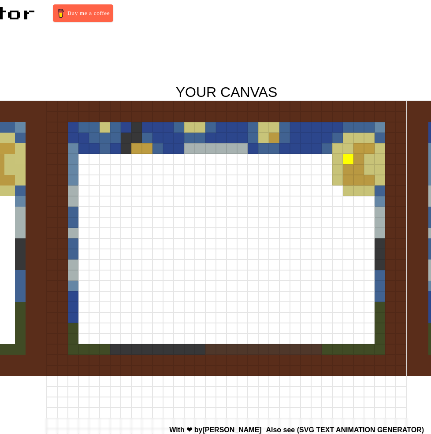
click at [348, 162] on div at bounding box center [348, 159] width 11 height 11
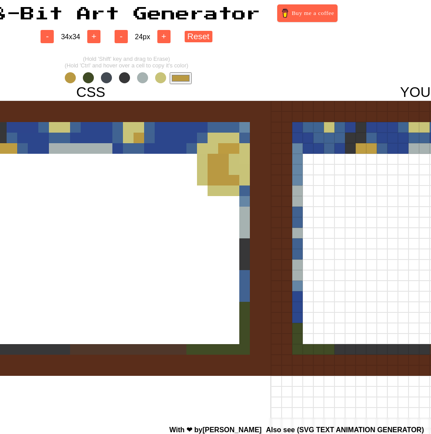
scroll to position [0, 0]
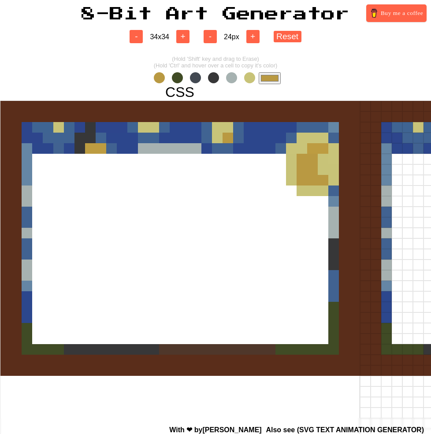
click at [178, 78] on span at bounding box center [177, 77] width 11 height 11
click at [270, 80] on input "#404b25" at bounding box center [270, 78] width 22 height 12
click at [116, 204] on div at bounding box center [180, 280] width 360 height 360
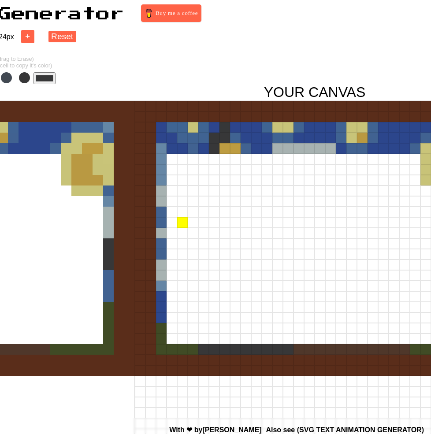
scroll to position [0, 245]
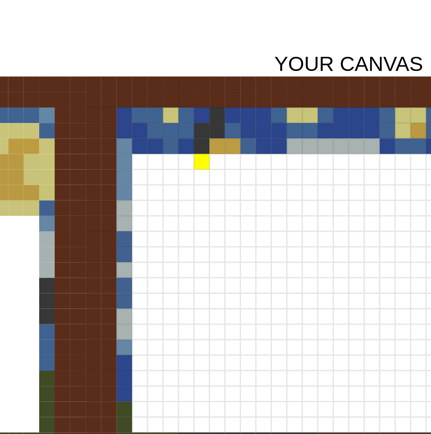
click at [194, 163] on div at bounding box center [194, 159] width 11 height 11
click at [194, 173] on div at bounding box center [194, 169] width 11 height 11
click at [194, 179] on div at bounding box center [194, 180] width 11 height 11
click at [195, 189] on div at bounding box center [194, 191] width 11 height 11
click at [207, 189] on div at bounding box center [205, 191] width 11 height 11
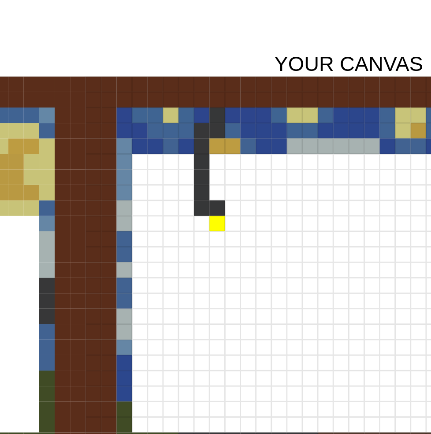
click at [207, 199] on div at bounding box center [205, 201] width 11 height 11
click at [194, 199] on div at bounding box center [194, 201] width 11 height 11
click at [182, 199] on div at bounding box center [183, 201] width 11 height 11
click at [184, 209] on div at bounding box center [183, 212] width 11 height 11
click at [183, 224] on div at bounding box center [183, 222] width 11 height 11
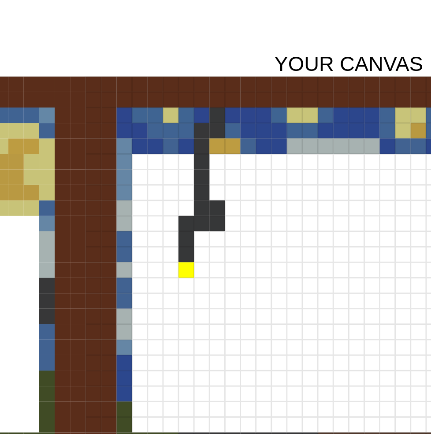
click at [183, 233] on div at bounding box center [183, 233] width 11 height 11
click at [183, 244] on div at bounding box center [183, 243] width 11 height 11
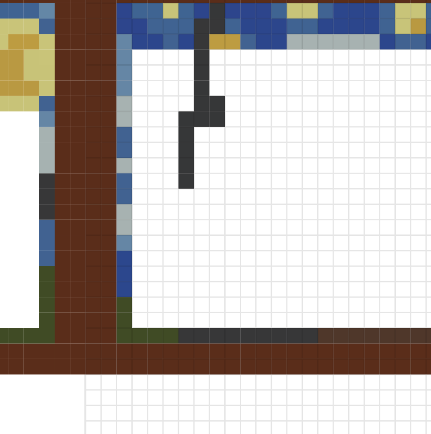
scroll to position [73, 245]
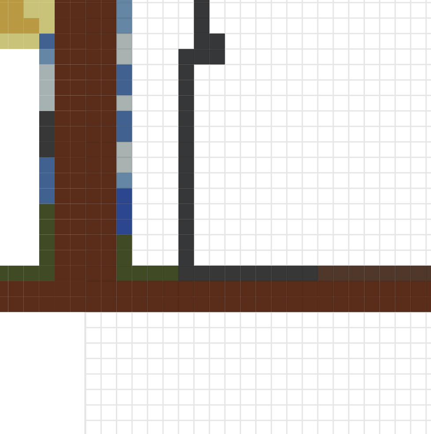
click at [185, 268] on div at bounding box center [183, 266] width 11 height 11
drag, startPoint x: 185, startPoint y: 268, endPoint x: 202, endPoint y: 268, distance: 17.2
click at [202, 268] on div at bounding box center [295, 266] width 360 height 11
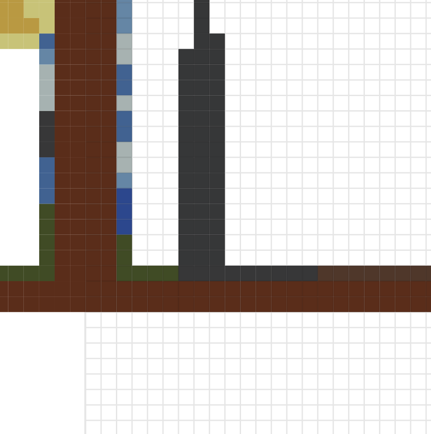
drag, startPoint x: 204, startPoint y: 141, endPoint x: 197, endPoint y: 256, distance: 115.3
click at [197, 256] on div at bounding box center [295, 208] width 360 height 360
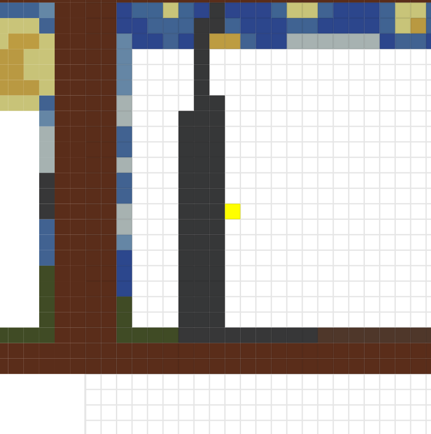
click at [216, 189] on div at bounding box center [215, 192] width 11 height 11
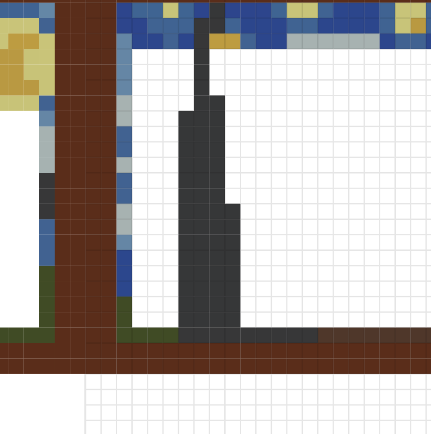
drag, startPoint x: 216, startPoint y: 189, endPoint x: 215, endPoint y: 265, distance: 75.4
click at [216, 265] on div at bounding box center [295, 208] width 360 height 360
click at [226, 238] on div at bounding box center [226, 234] width 11 height 11
drag, startPoint x: 226, startPoint y: 238, endPoint x: 226, endPoint y: 270, distance: 32.2
click at [226, 270] on div at bounding box center [295, 208] width 360 height 360
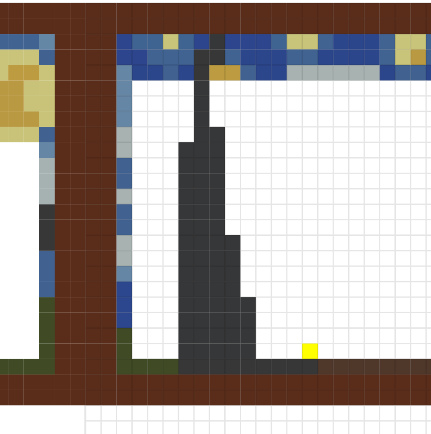
click at [266, 267] on div at bounding box center [268, 266] width 11 height 11
click at [266, 257] on div at bounding box center [268, 255] width 11 height 11
click at [257, 249] on div at bounding box center [258, 245] width 11 height 11
click at [269, 234] on div at bounding box center [268, 234] width 11 height 11
click at [255, 224] on div at bounding box center [258, 224] width 11 height 11
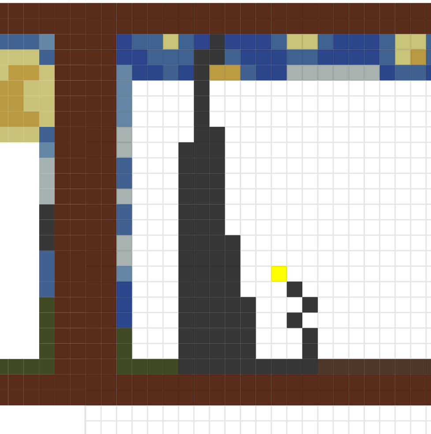
click at [245, 215] on div at bounding box center [247, 213] width 11 height 11
click at [239, 212] on div at bounding box center [236, 213] width 11 height 11
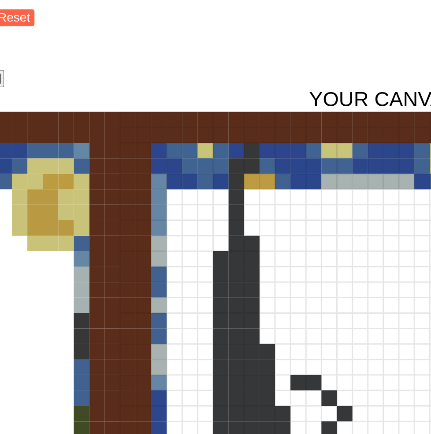
scroll to position [0, 141]
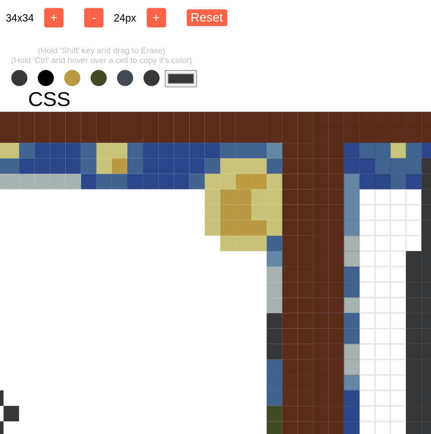
click at [134, 80] on input "#363738" at bounding box center [128, 78] width 22 height 12
click at [110, 212] on div at bounding box center [39, 280] width 360 height 360
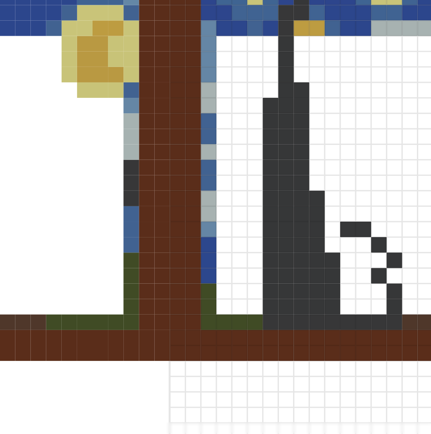
click at [341, 286] on div at bounding box center [340, 286] width 11 height 11
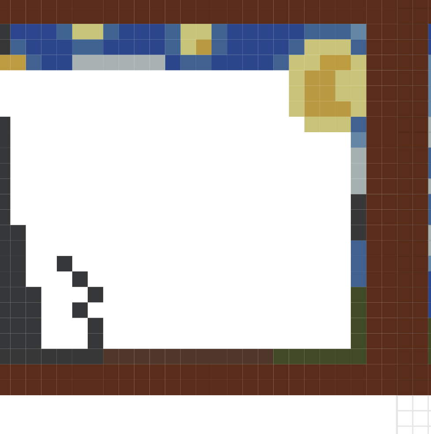
scroll to position [0, 0]
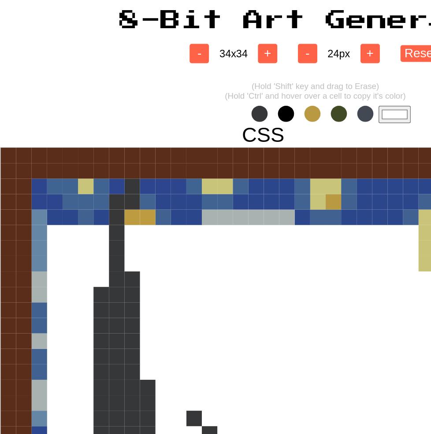
click at [180, 78] on span at bounding box center [177, 77] width 11 height 11
type input "#363738"
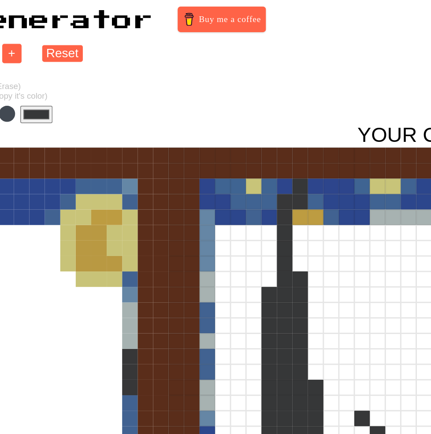
scroll to position [0, 111]
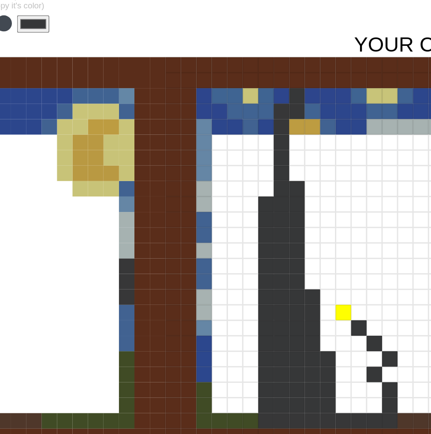
click at [370, 275] on div at bounding box center [371, 275] width 11 height 11
click at [381, 263] on div at bounding box center [381, 265] width 11 height 11
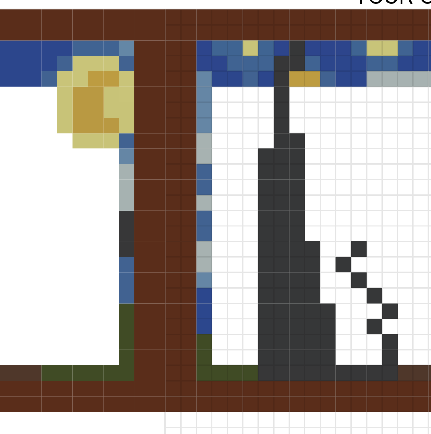
click at [371, 286] on div at bounding box center [371, 286] width 11 height 11
click at [390, 289] on div at bounding box center [392, 339] width 11 height 11
click at [372, 289] on div at bounding box center [371, 339] width 11 height 11
click at [372, 289] on div at bounding box center [371, 328] width 11 height 11
click at [393, 289] on div at bounding box center [392, 328] width 11 height 11
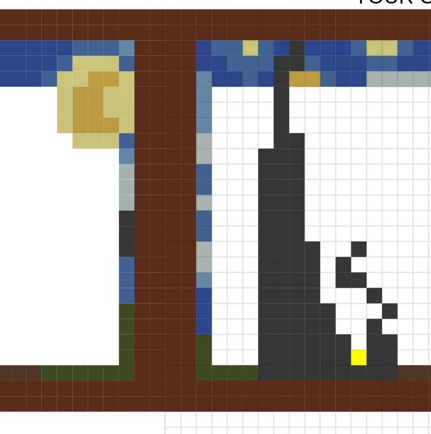
click at [384, 289] on div at bounding box center [381, 339] width 11 height 11
click at [384, 289] on div at bounding box center [381, 328] width 11 height 11
